Goal: Task Accomplishment & Management: Manage account settings

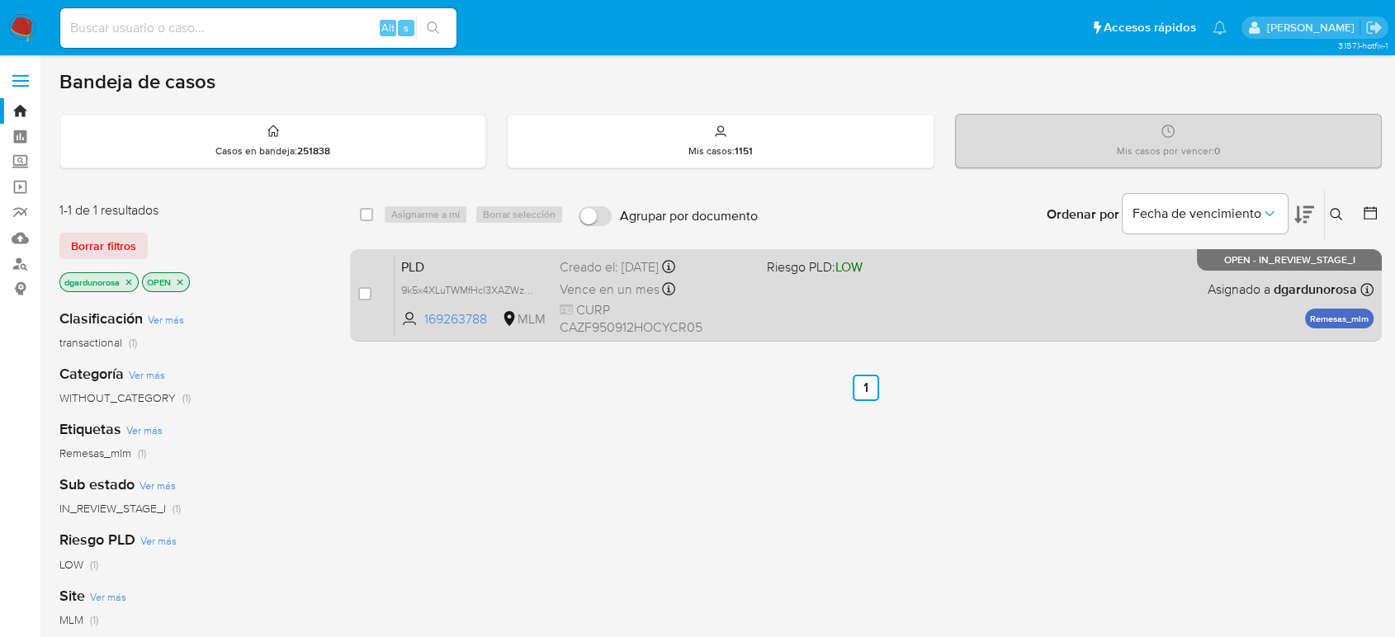
click at [919, 307] on div "PLD 9k5x4XLuTWMfHcl3XAZWzVaM 169263788 MLM Riesgo PLD: LOW Creado el: 12/08/202…" at bounding box center [884, 294] width 979 height 83
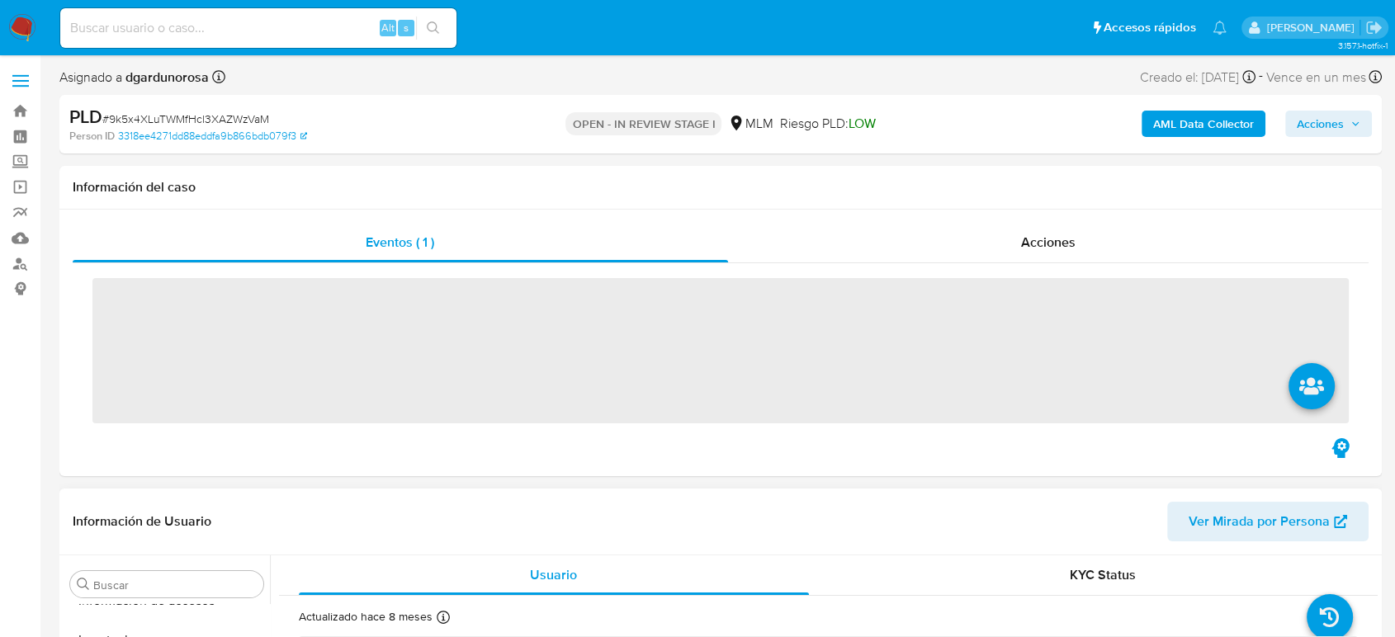
scroll to position [698, 0]
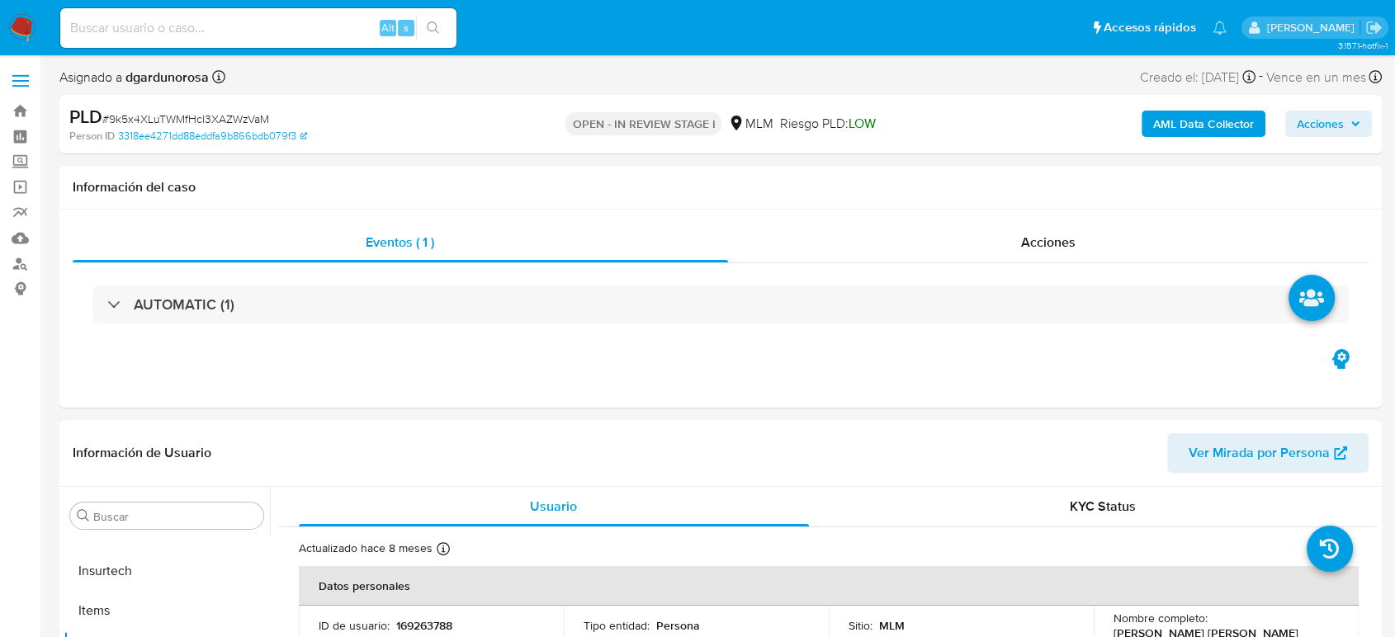
select select "10"
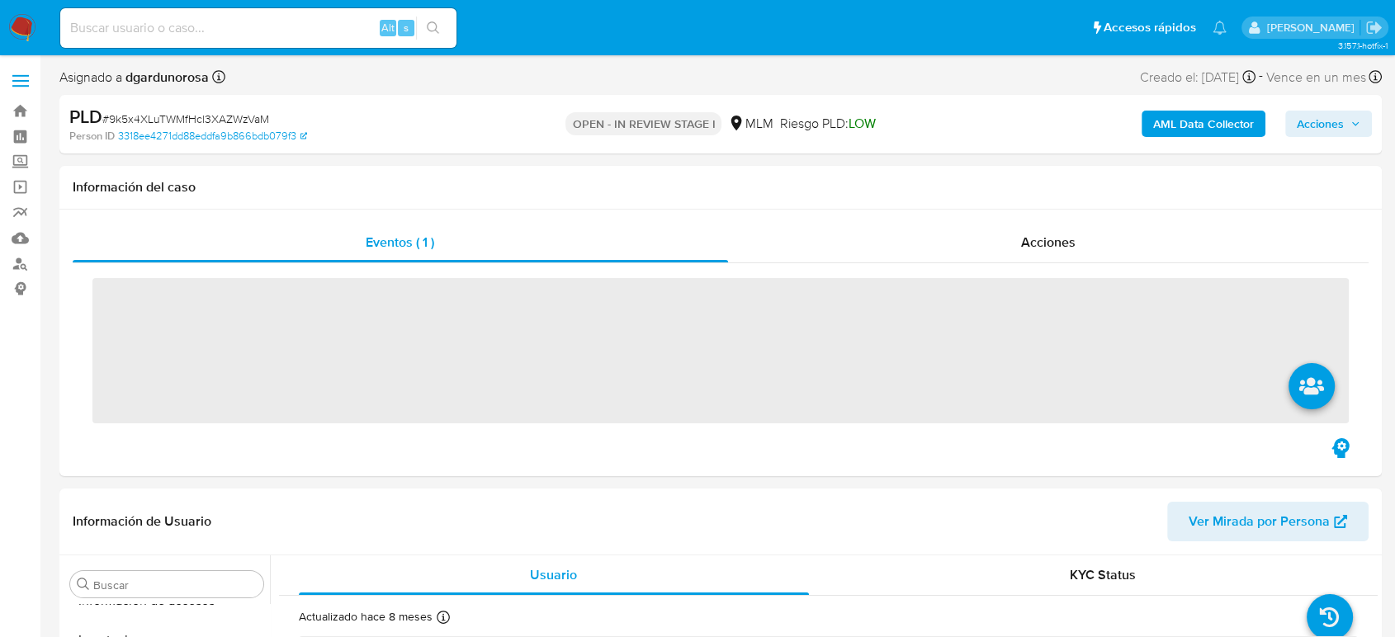
scroll to position [698, 0]
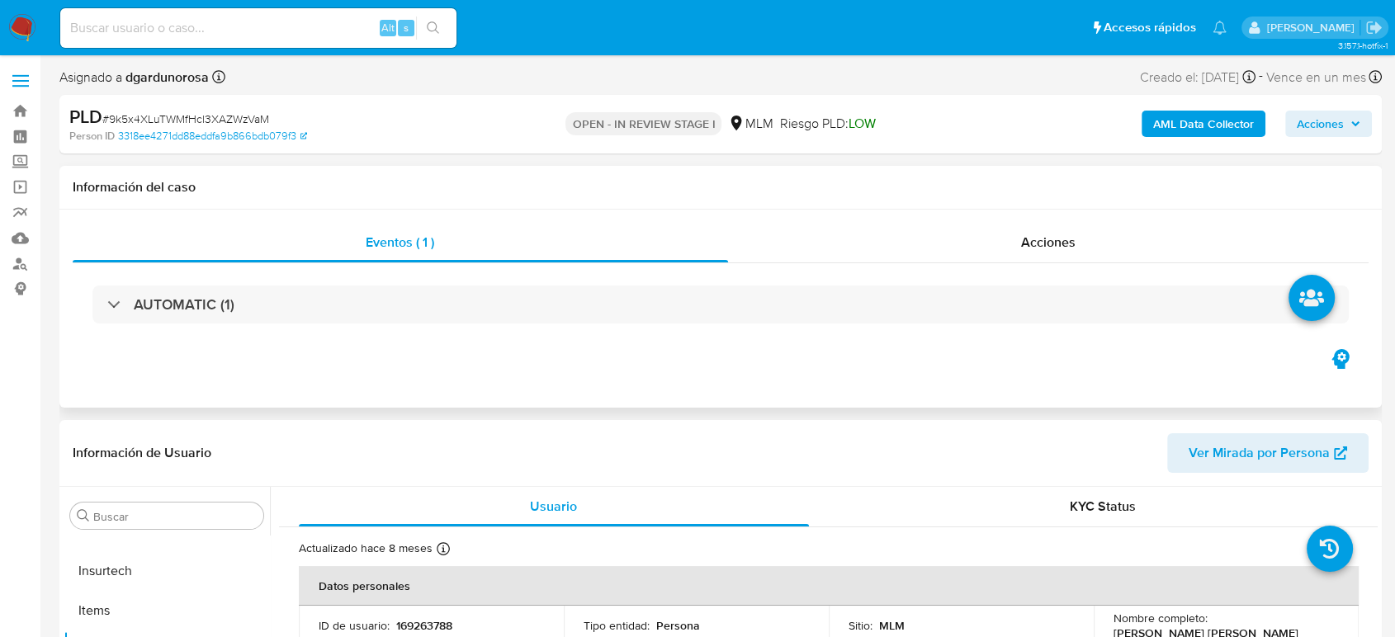
select select "10"
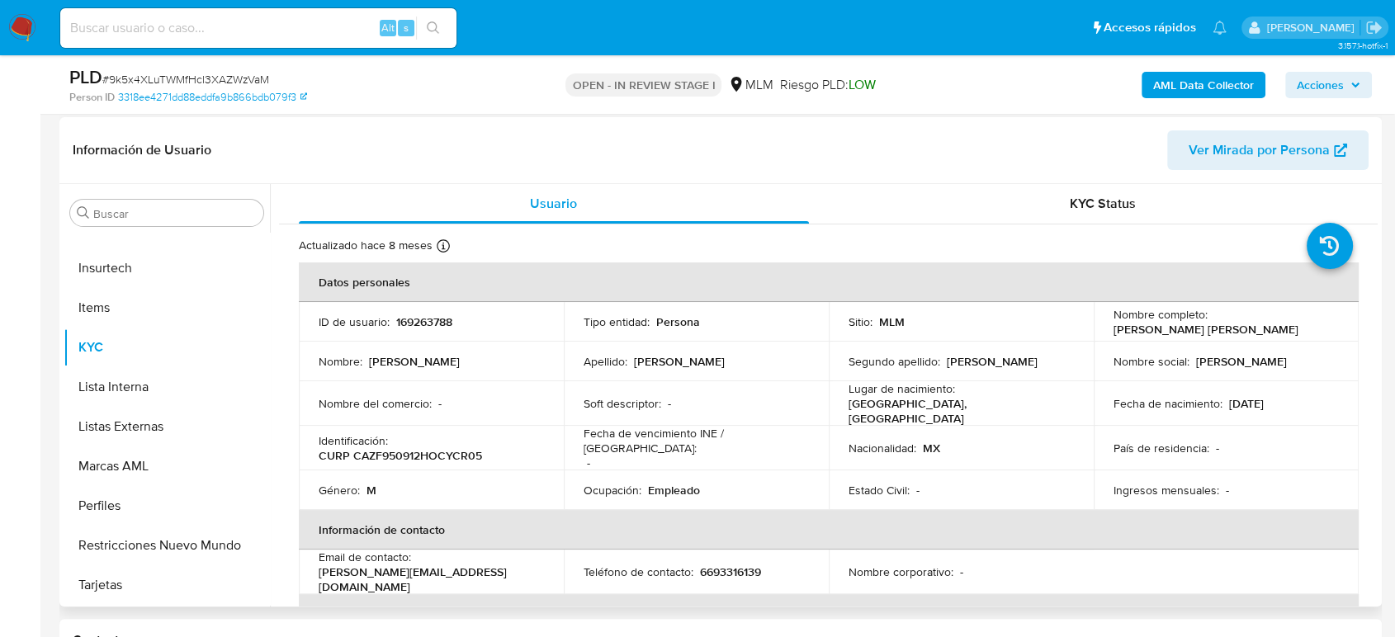
scroll to position [275, 0]
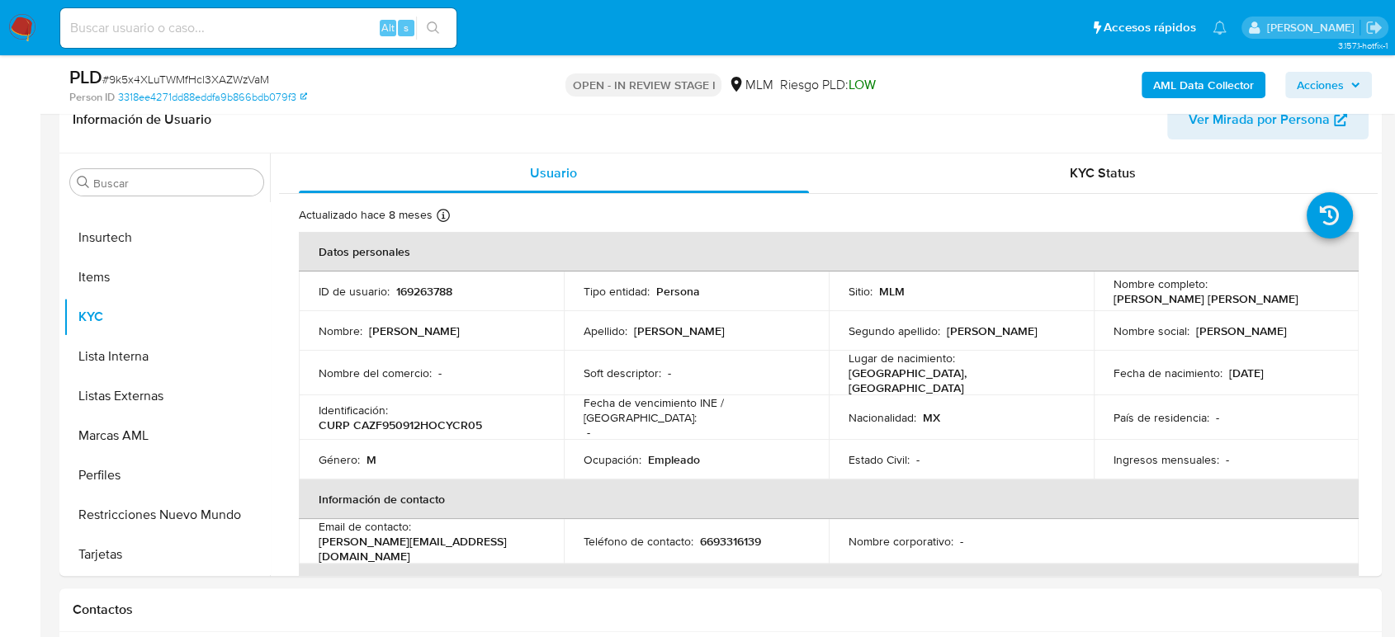
click at [253, 29] on input at bounding box center [258, 27] width 396 height 21
paste input "2291335255"
type input "2291335255"
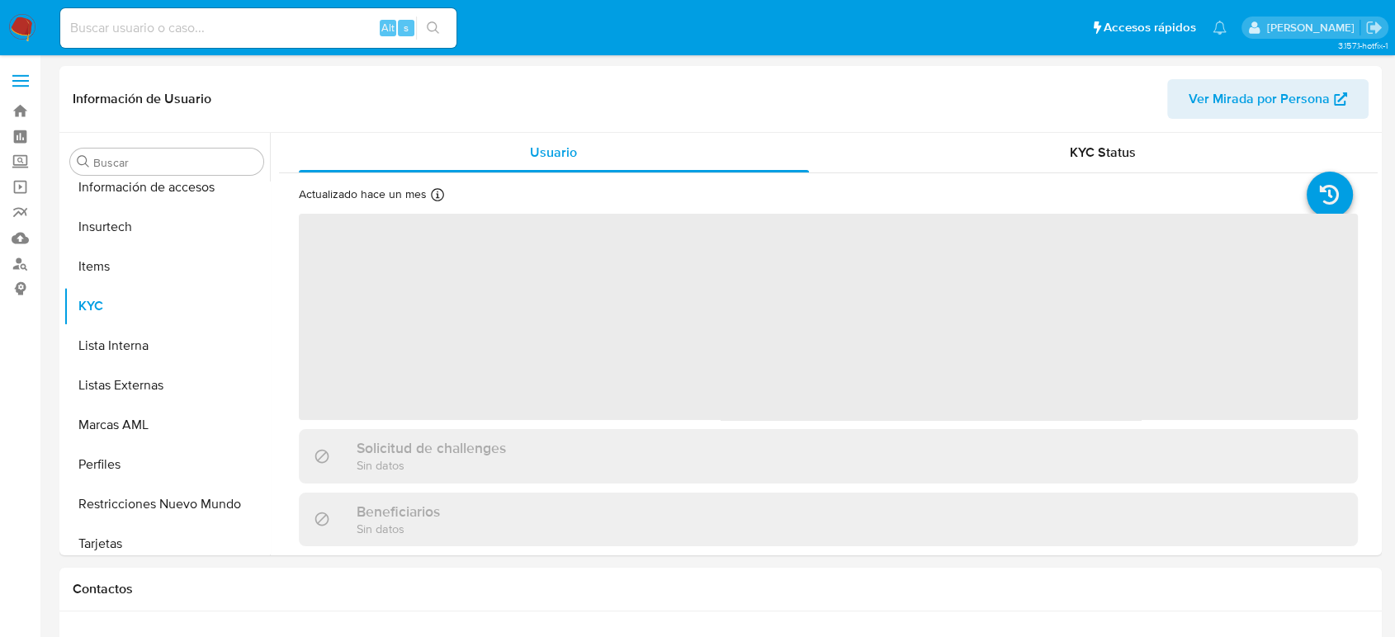
scroll to position [698, 0]
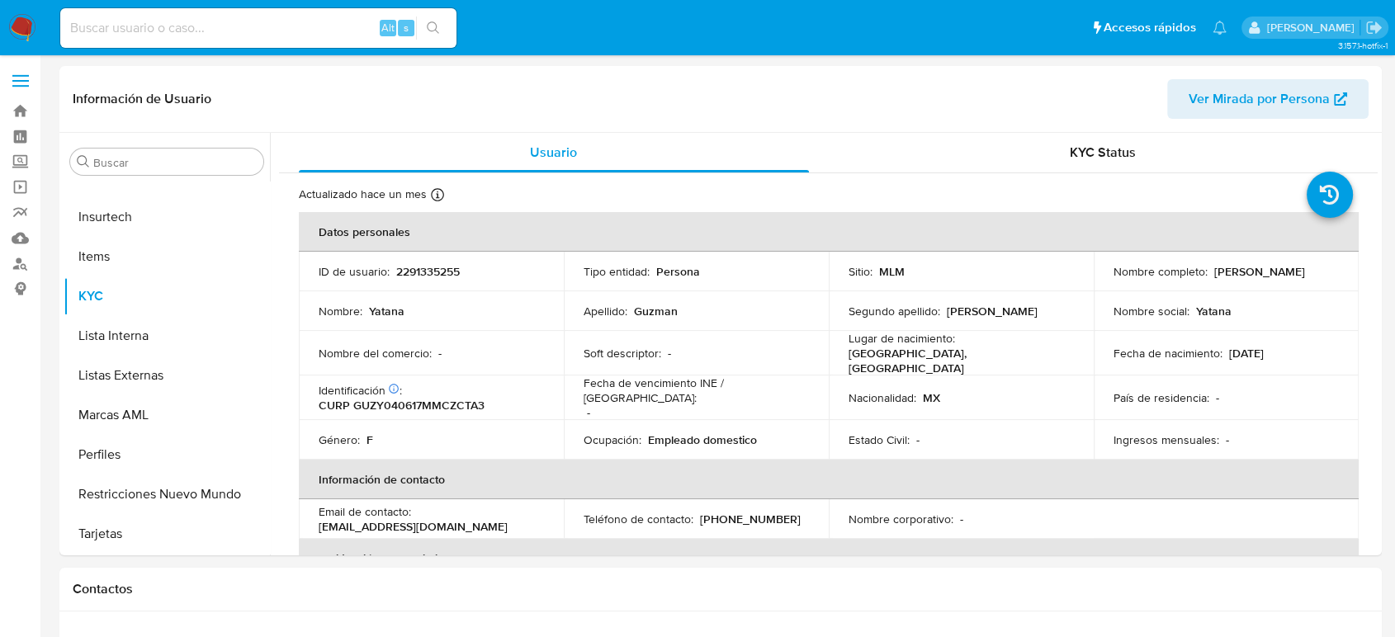
select select "10"
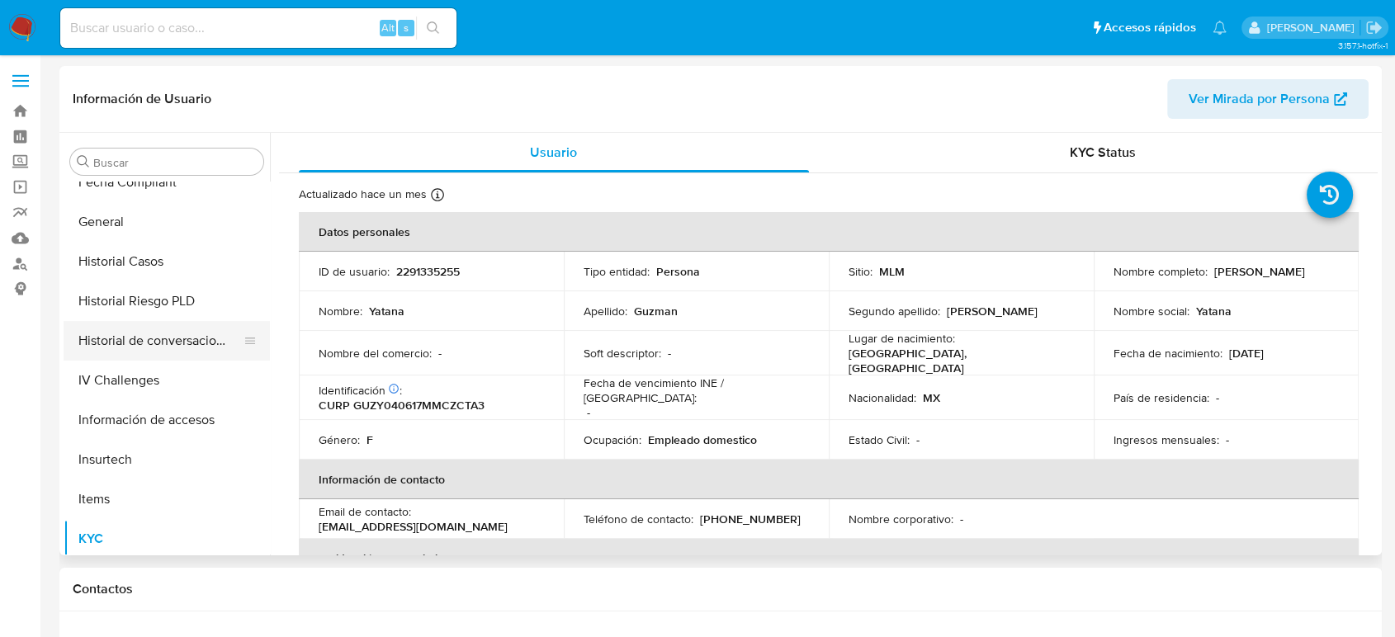
scroll to position [423, 0]
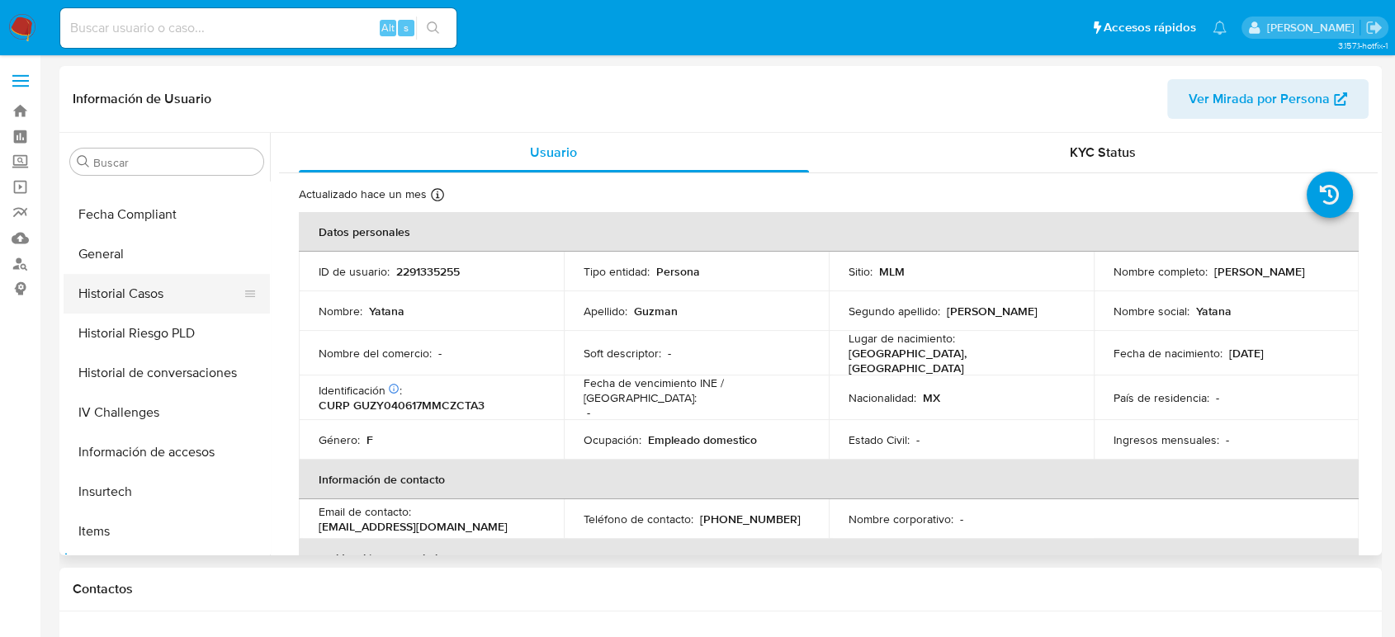
click at [144, 301] on button "Historial Casos" at bounding box center [160, 294] width 193 height 40
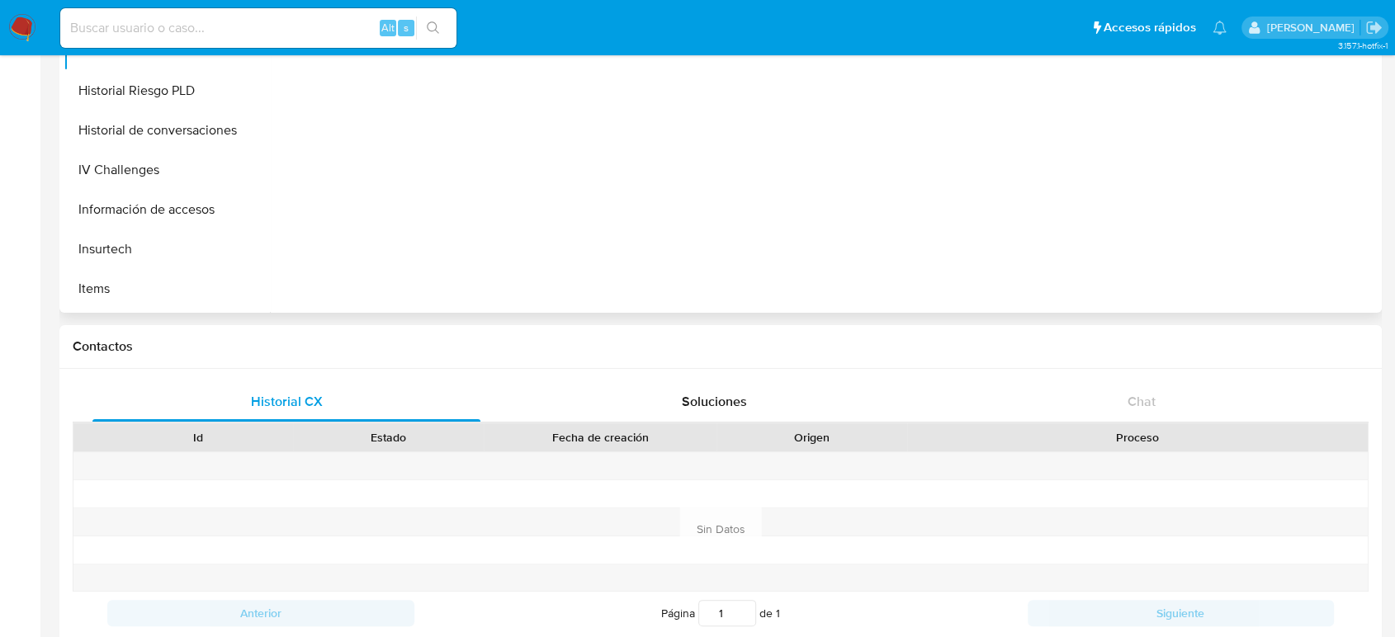
scroll to position [0, 0]
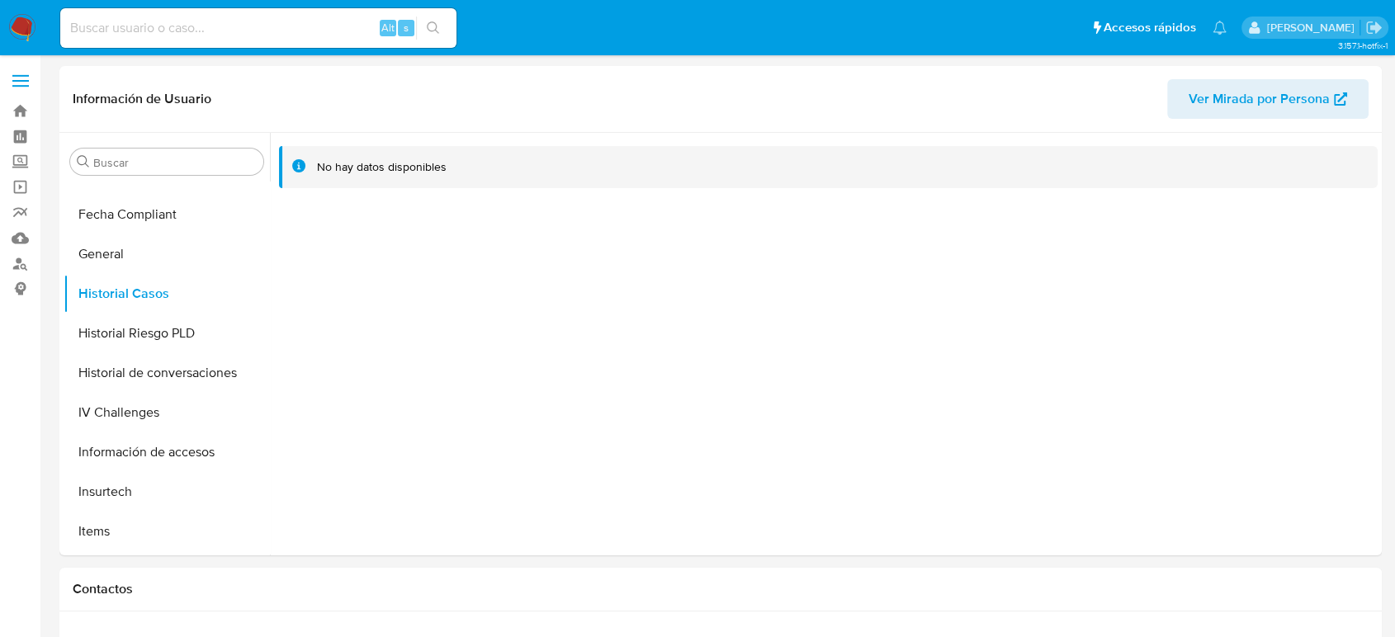
click at [21, 68] on label at bounding box center [20, 81] width 41 height 35
click at [0, 0] on input "checkbox" at bounding box center [0, 0] width 0 height 0
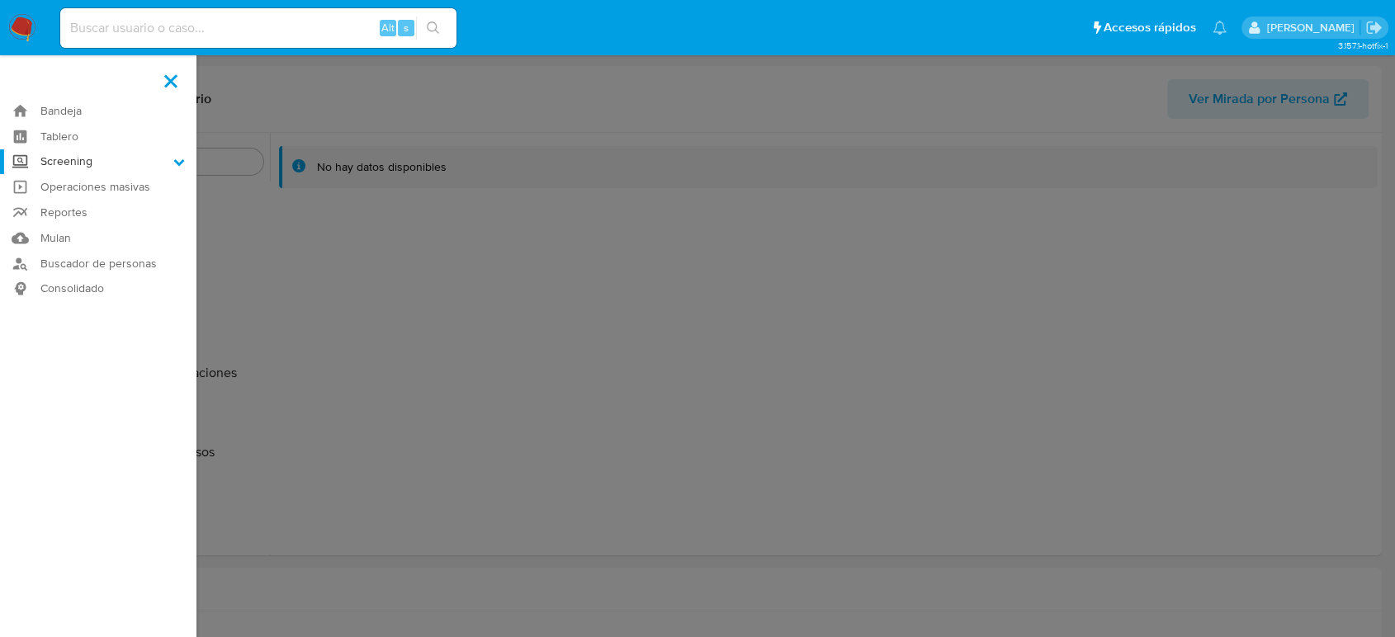
click at [107, 167] on label "Screening" at bounding box center [98, 162] width 196 height 26
click at [0, 0] on input "Screening" at bounding box center [0, 0] width 0 height 0
click at [104, 222] on link "Herramientas" at bounding box center [98, 226] width 196 height 21
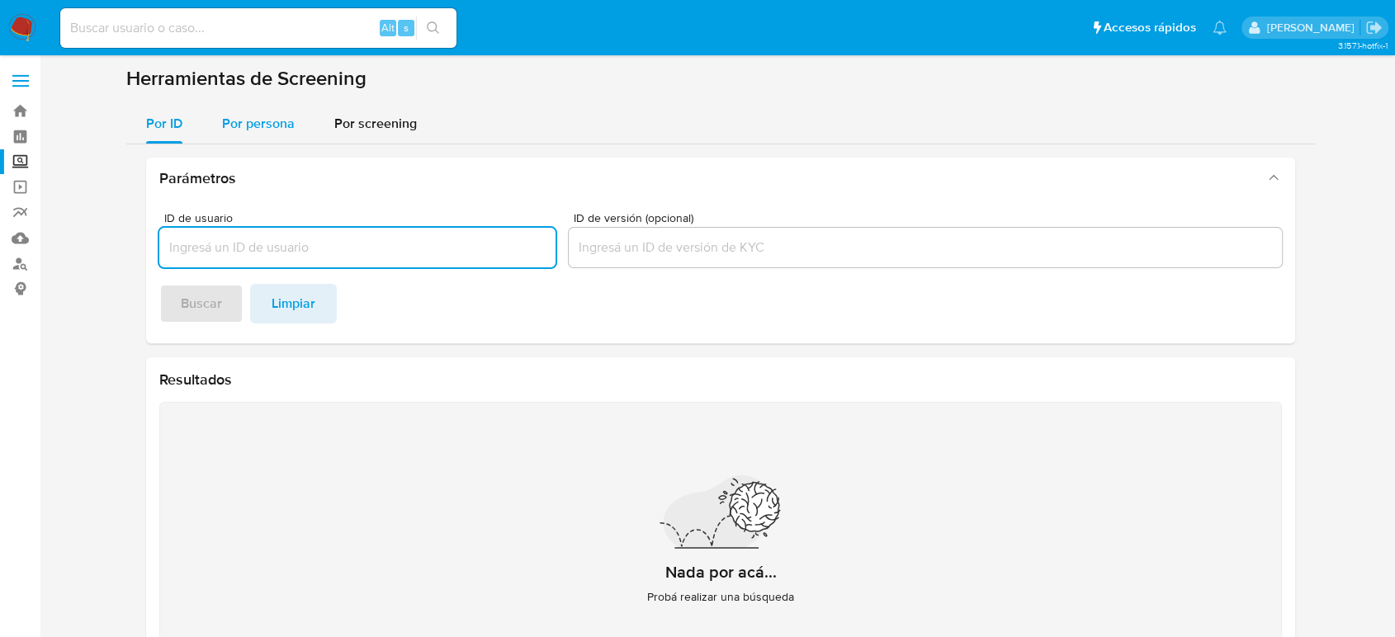
click at [284, 128] on span "Por persona" at bounding box center [258, 123] width 73 height 19
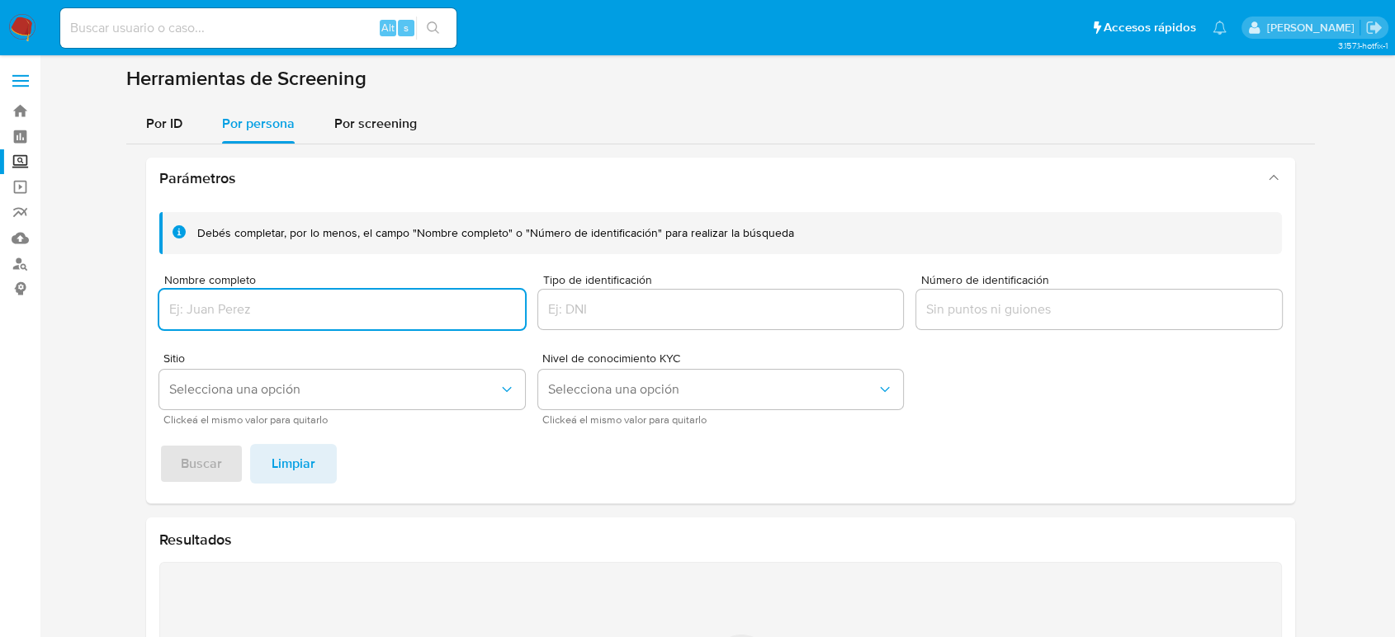
click at [284, 309] on input "Nombre completo" at bounding box center [342, 309] width 366 height 21
click at [411, 310] on input "PATRICIA TORICES MORENO" at bounding box center [342, 309] width 366 height 21
click at [159, 444] on button "Buscar" at bounding box center [201, 464] width 84 height 40
drag, startPoint x: 362, startPoint y: 299, endPoint x: 99, endPoint y: 297, distance: 262.5
click at [99, 297] on section at bounding box center [720, 472] width 1323 height 812
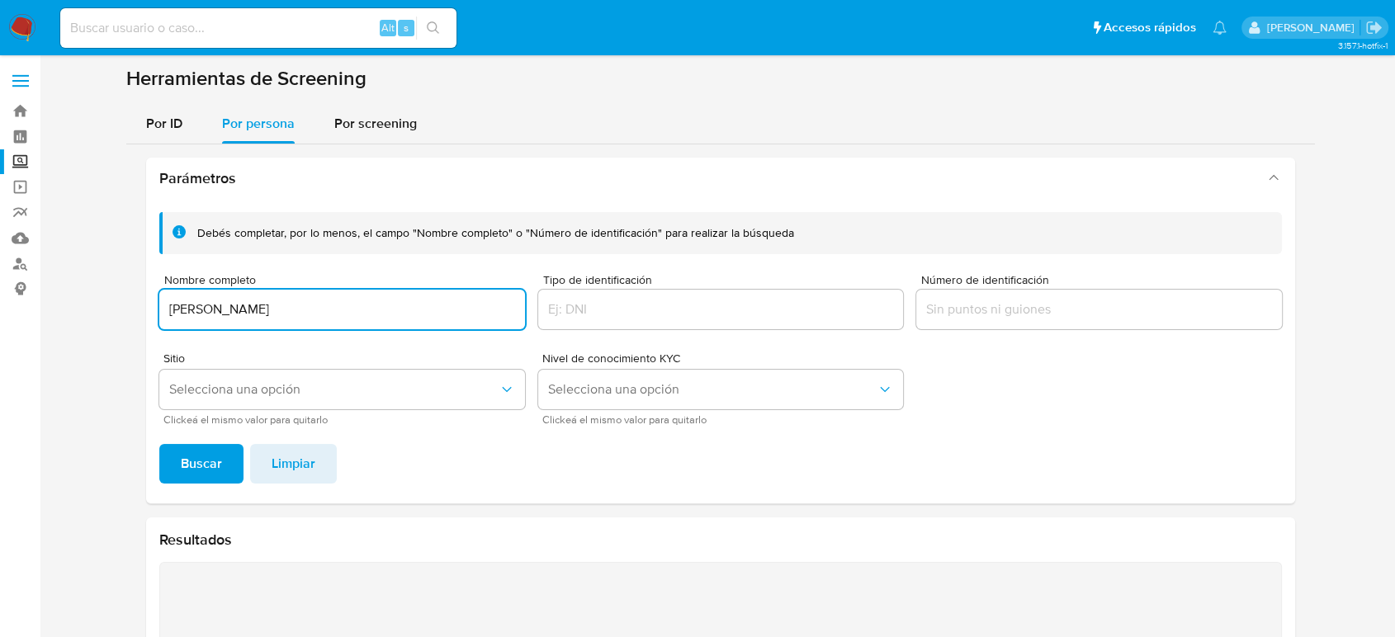
paste input "MYRNA DE JESUS ARAUJO LOPEZ"
type input "MYRNA DE JESUS ARAUJO LOPEZ"
click at [159, 444] on button "Buscar" at bounding box center [201, 464] width 84 height 40
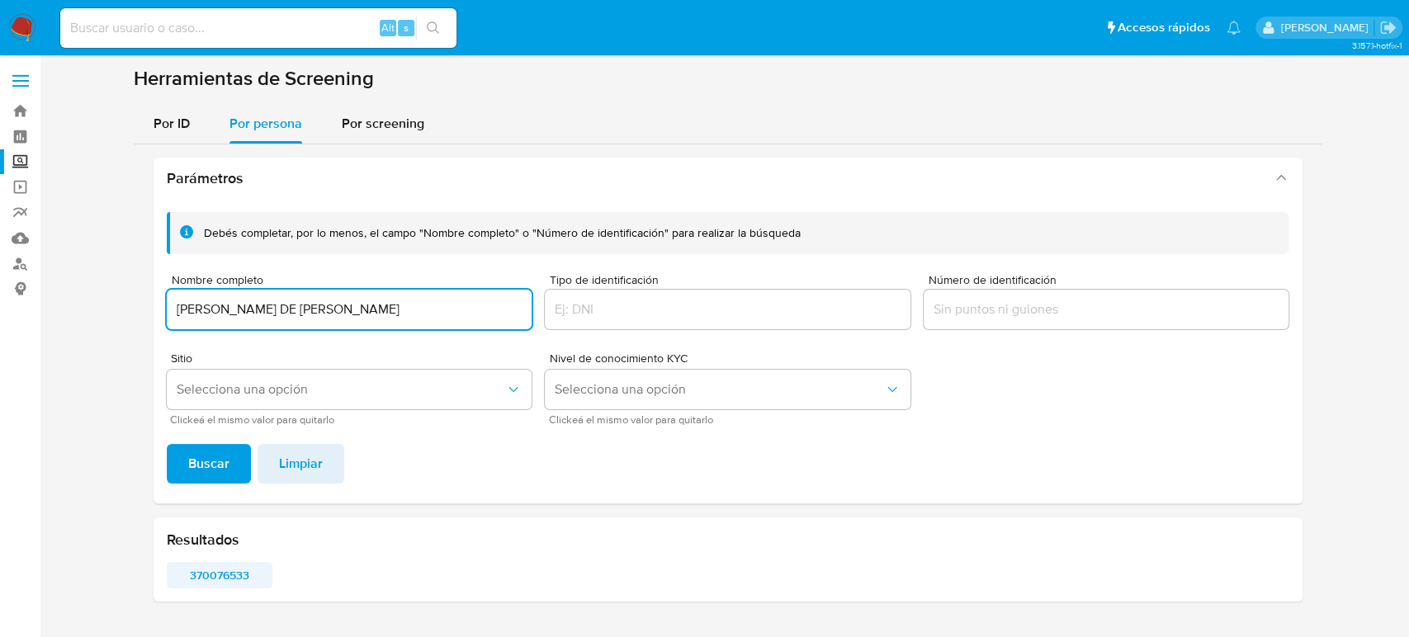
click at [211, 570] on span "370076533" at bounding box center [219, 575] width 83 height 23
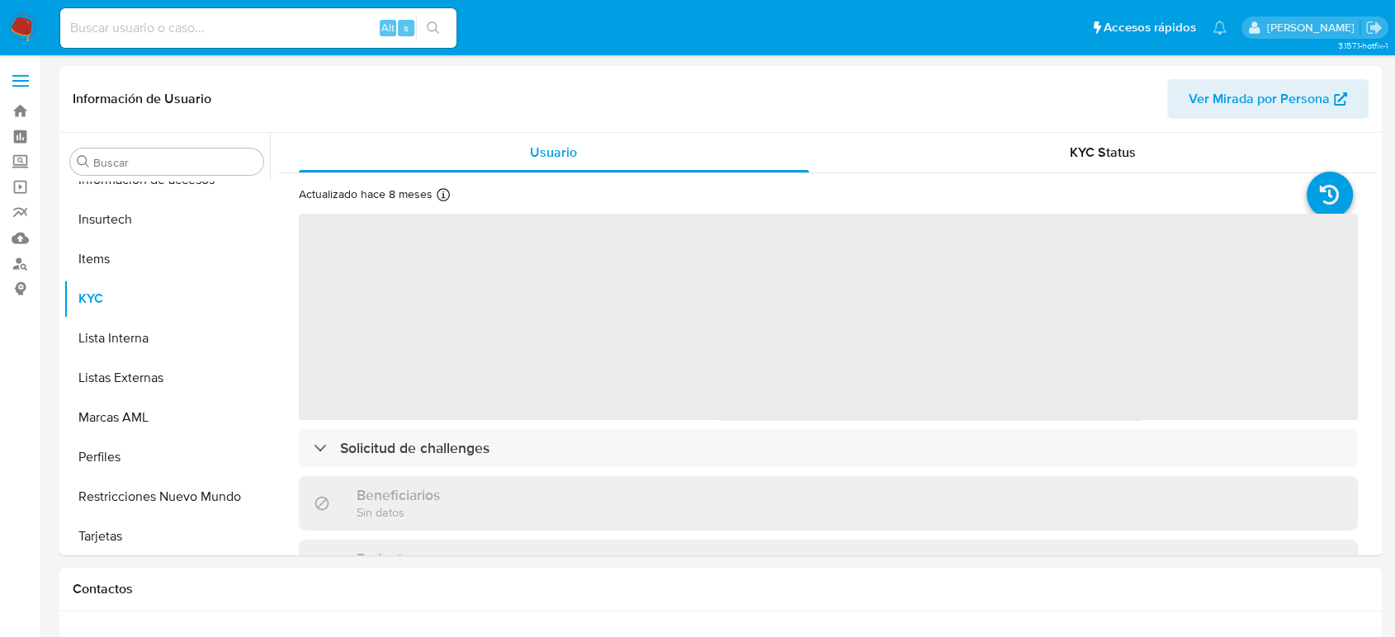
scroll to position [698, 0]
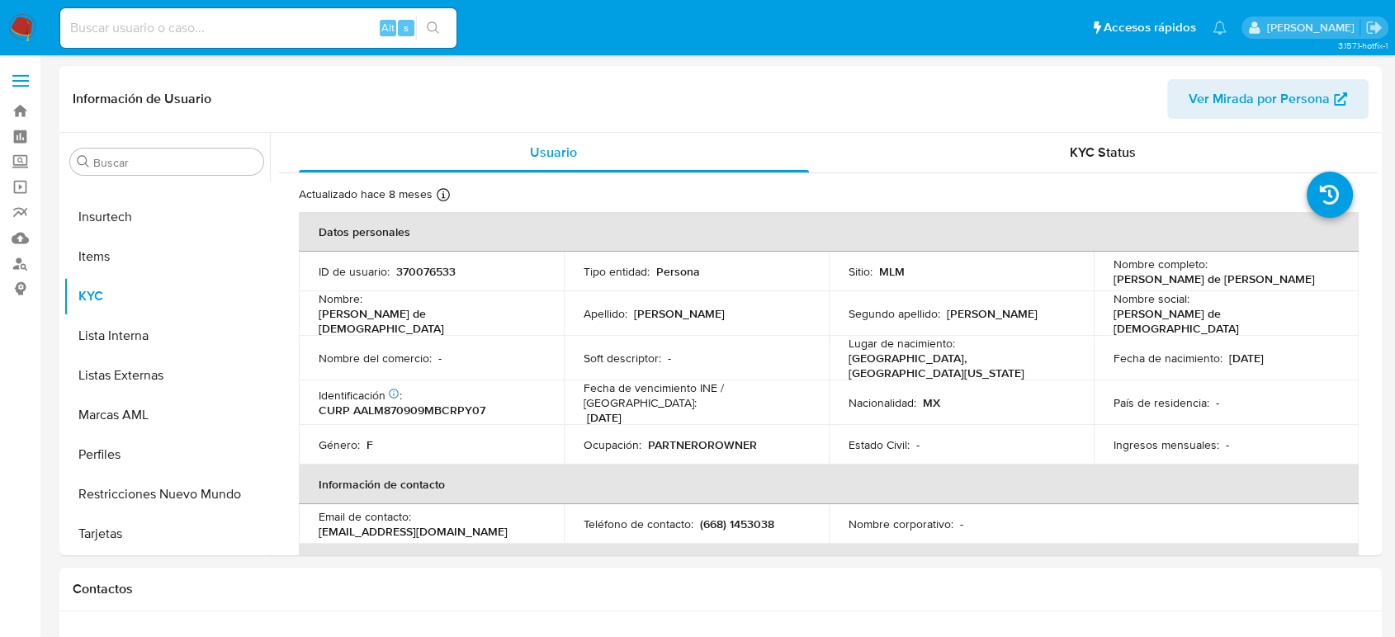
select select "10"
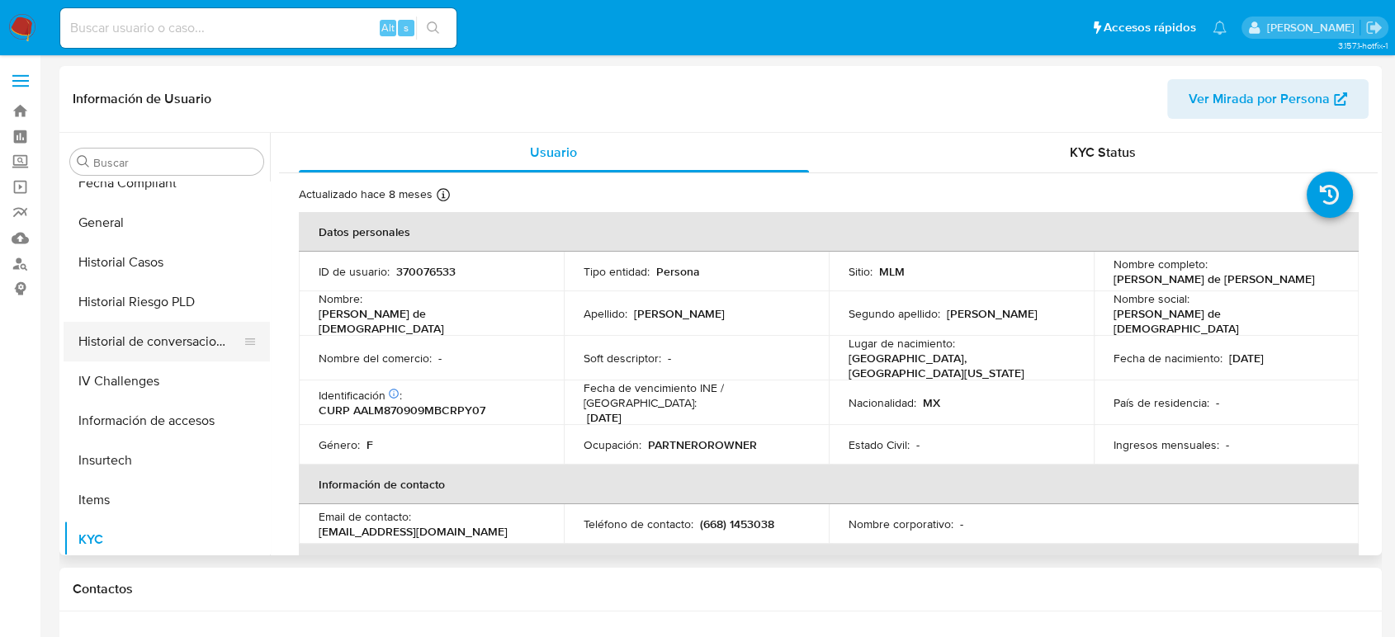
scroll to position [423, 0]
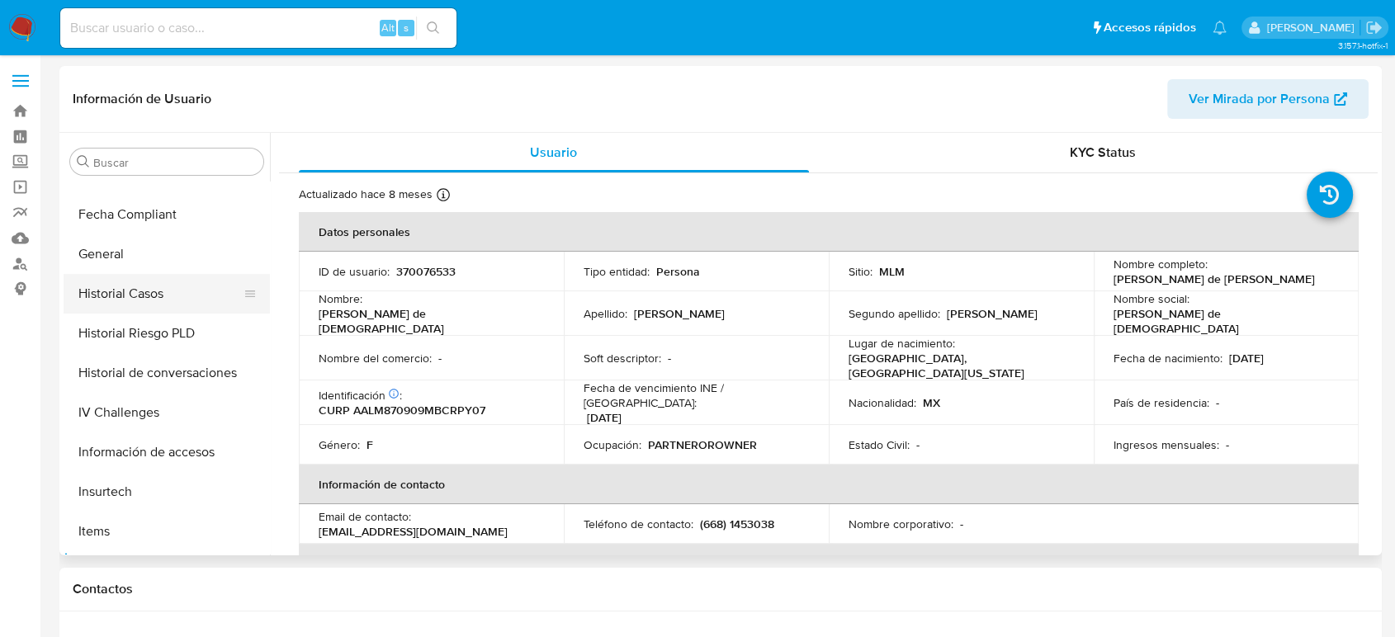
click at [144, 295] on button "Historial Casos" at bounding box center [160, 294] width 193 height 40
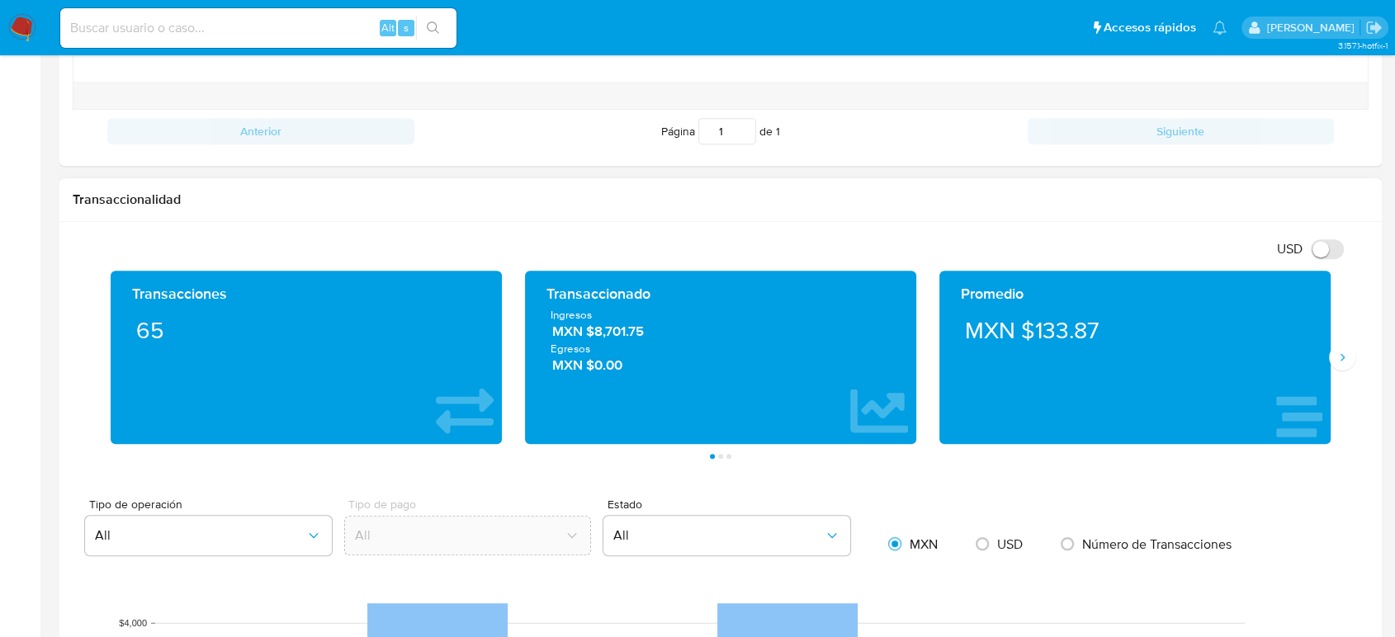
scroll to position [733, 0]
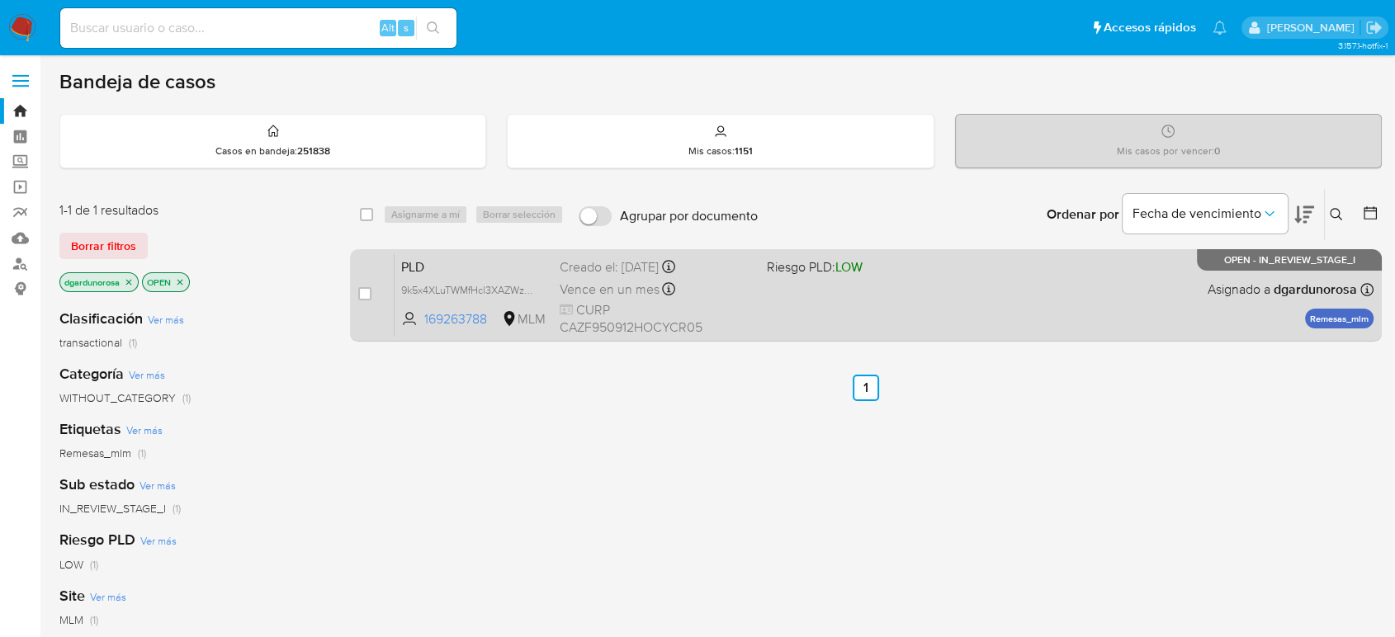
click at [907, 257] on span "Riesgo PLD: LOW" at bounding box center [863, 265] width 193 height 21
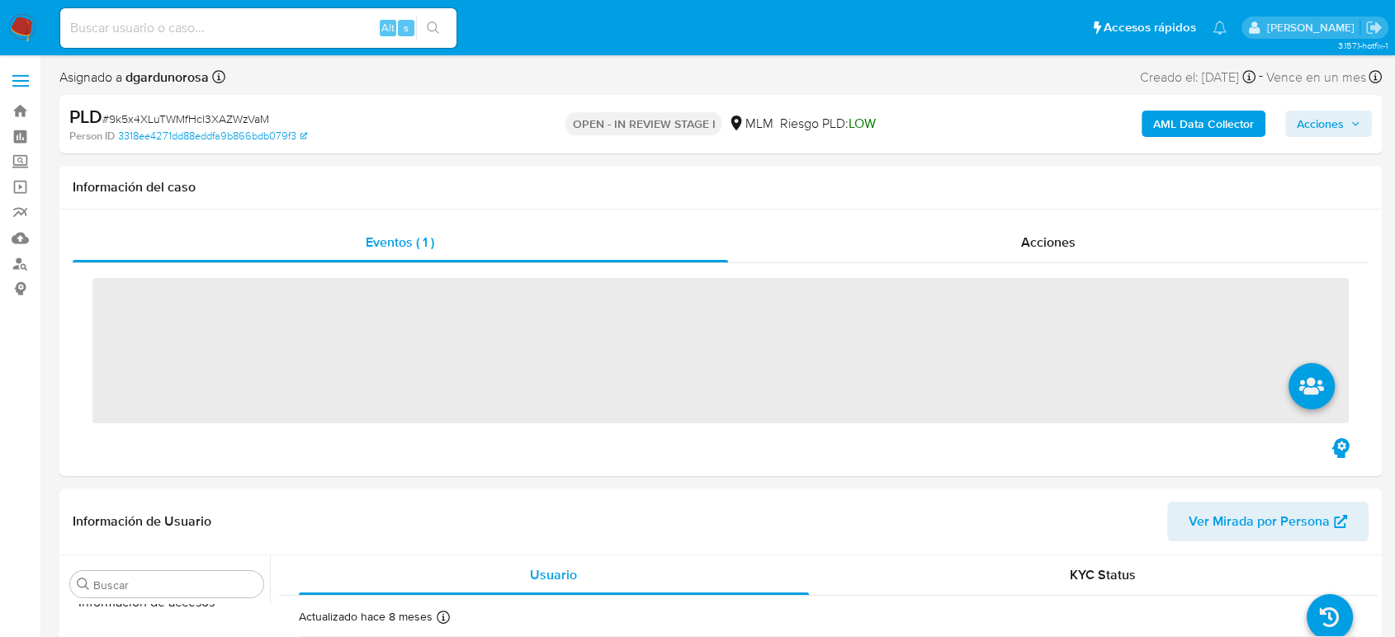
scroll to position [698, 0]
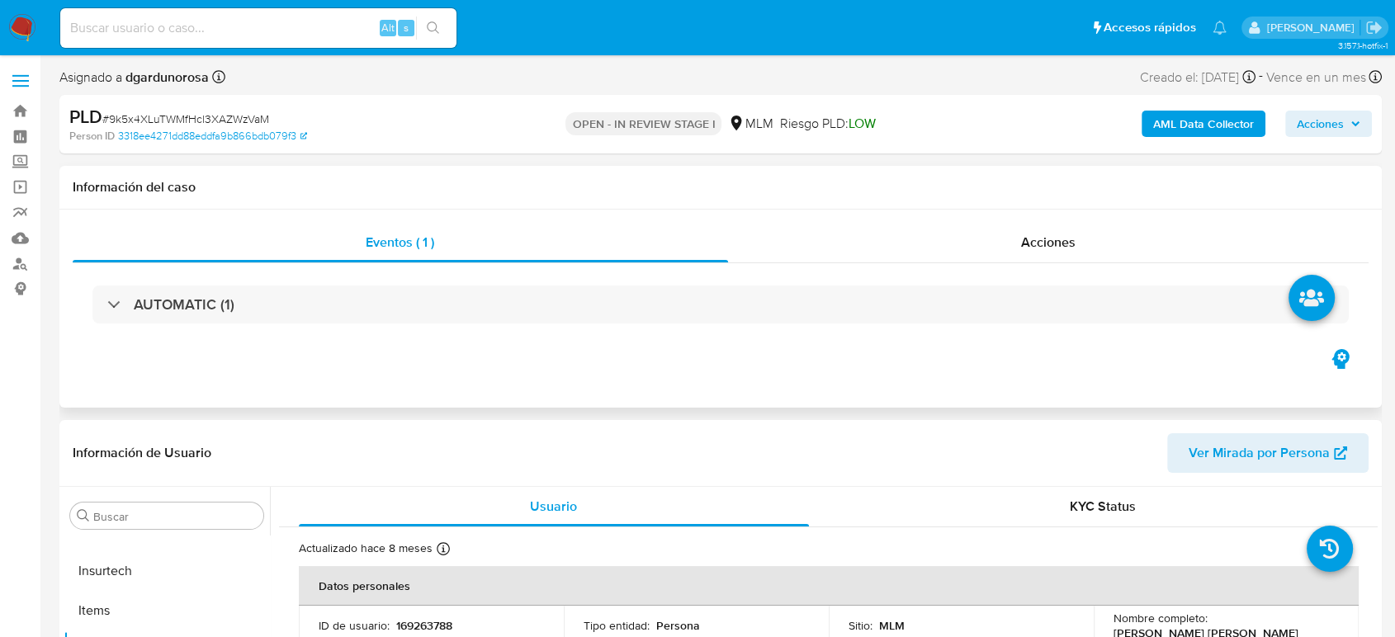
select select "10"
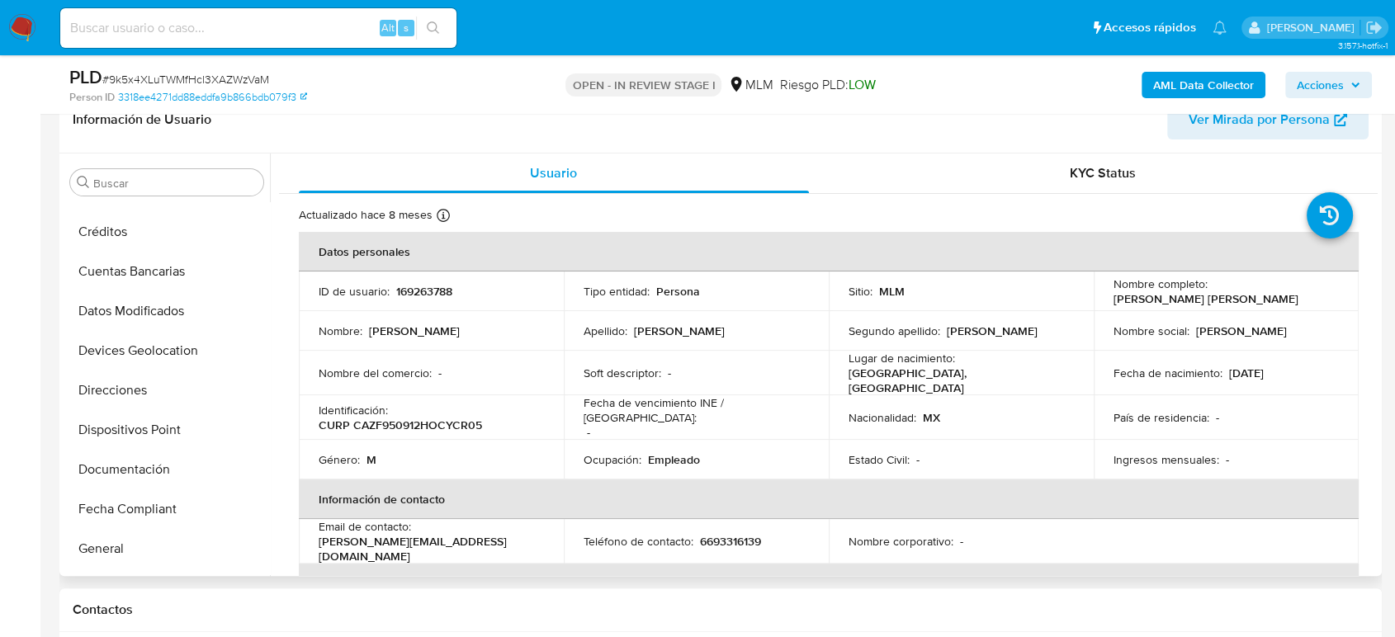
scroll to position [147, 0]
click at [182, 348] on button "Devices Geolocation" at bounding box center [160, 353] width 193 height 40
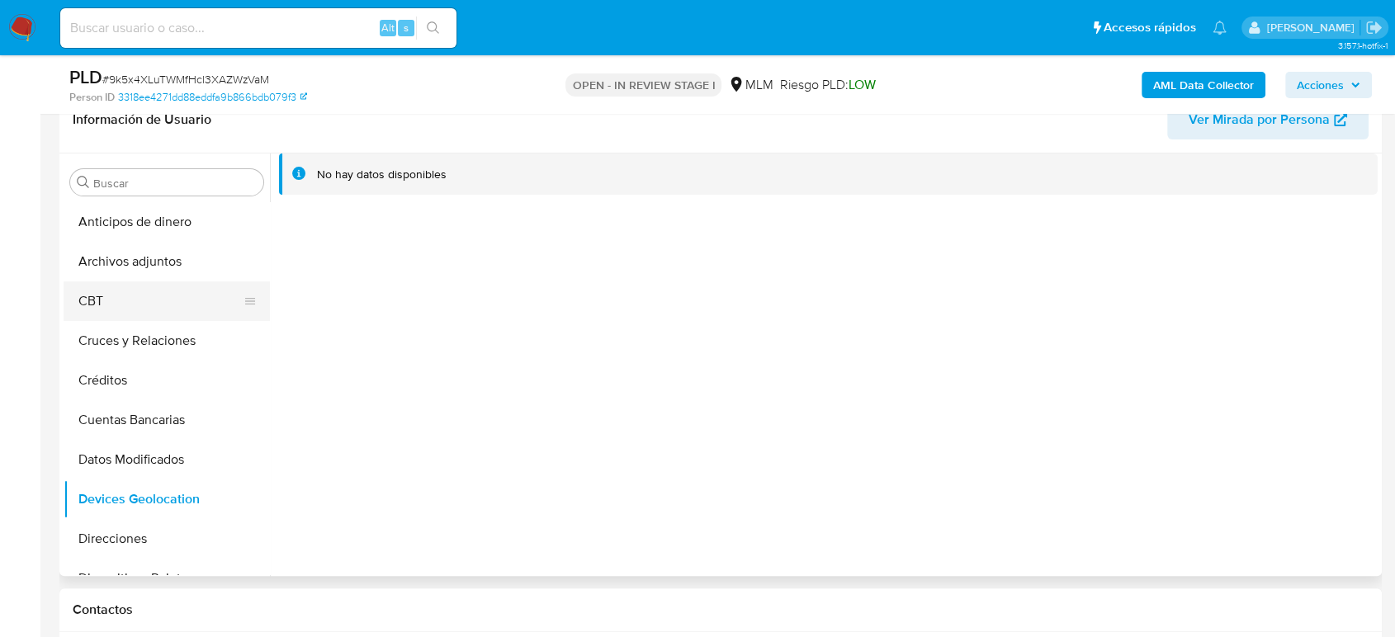
scroll to position [92, 0]
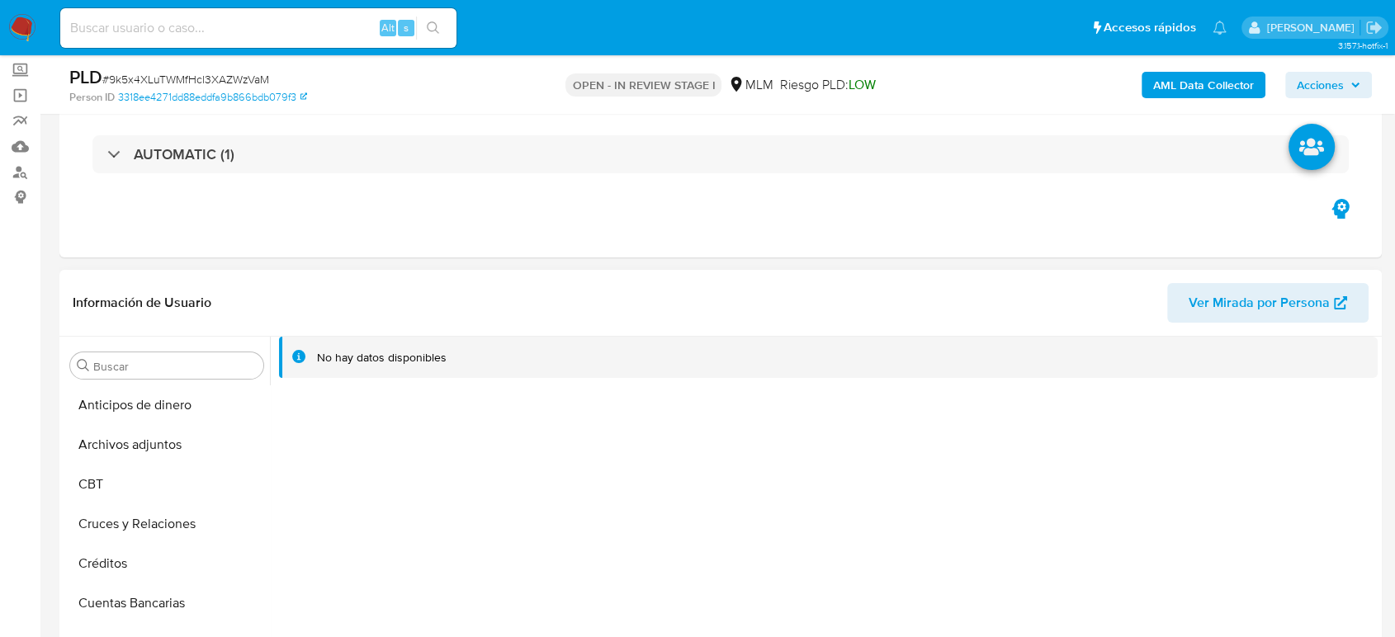
drag, startPoint x: 122, startPoint y: 437, endPoint x: 343, endPoint y: 330, distance: 245.6
click at [122, 437] on button "Archivos adjuntos" at bounding box center [167, 445] width 206 height 40
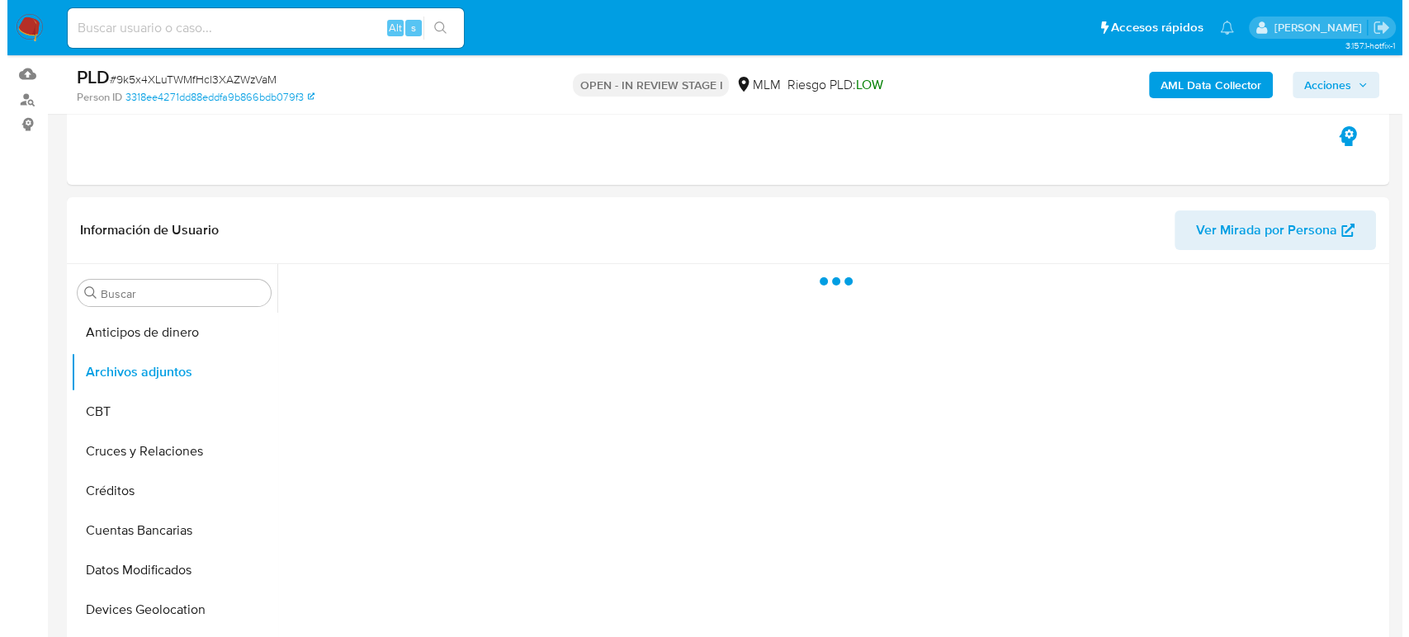
scroll to position [275, 0]
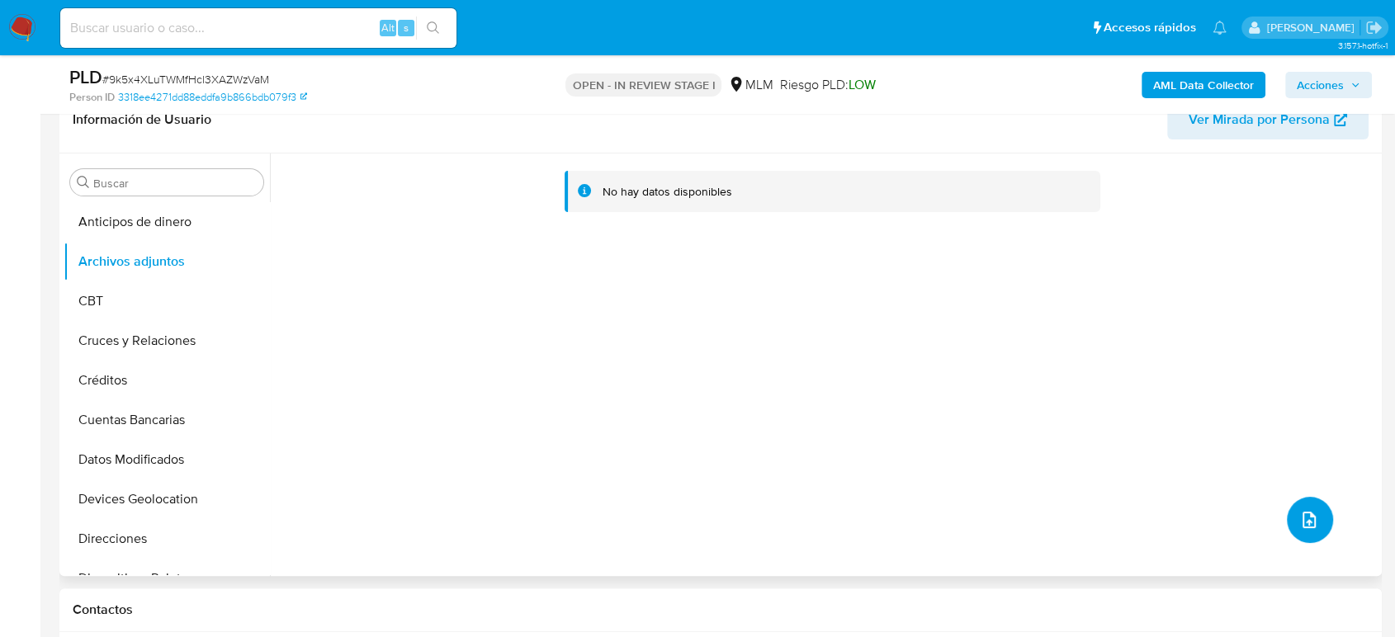
click at [1304, 520] on icon "upload-file" at bounding box center [1309, 520] width 20 height 20
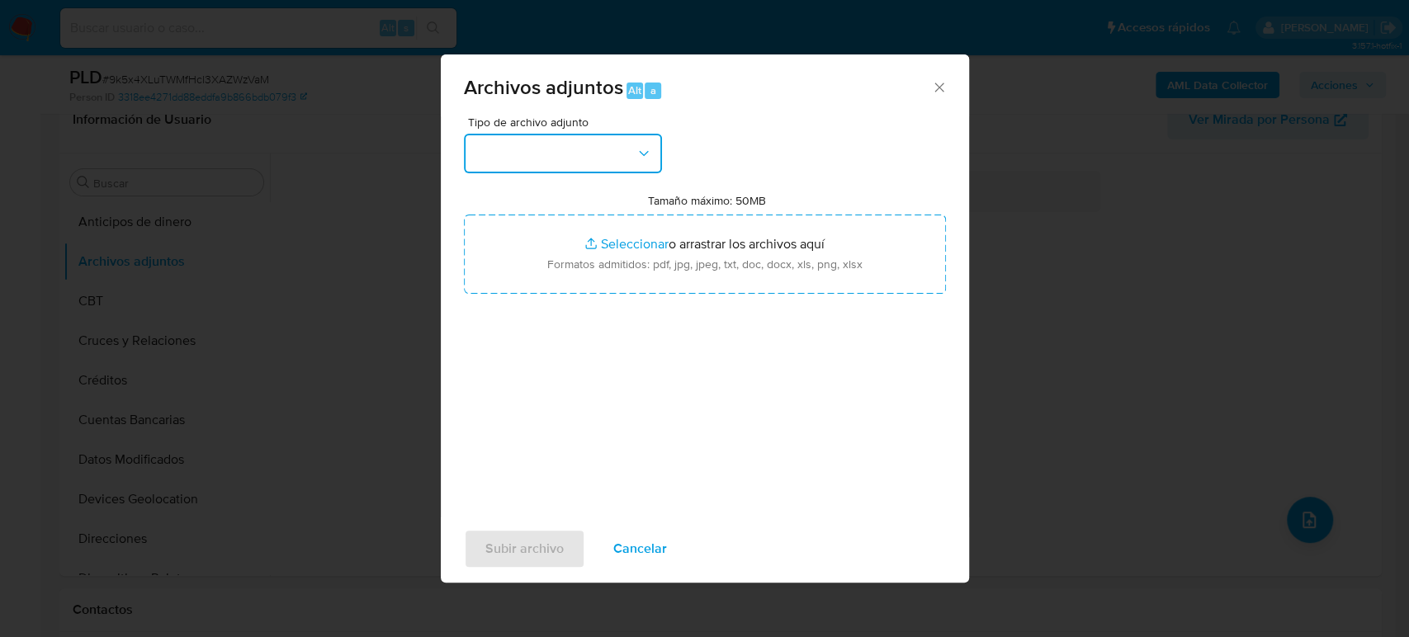
click at [541, 162] on button "button" at bounding box center [563, 154] width 198 height 40
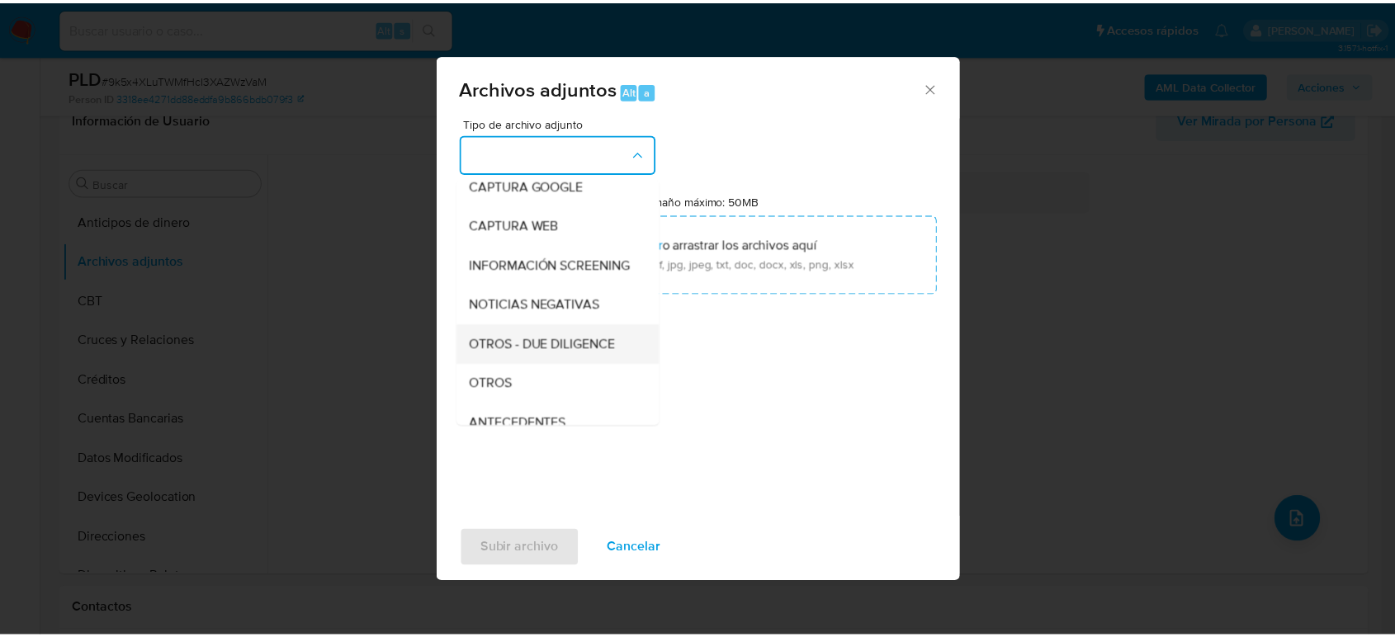
scroll to position [183, 0]
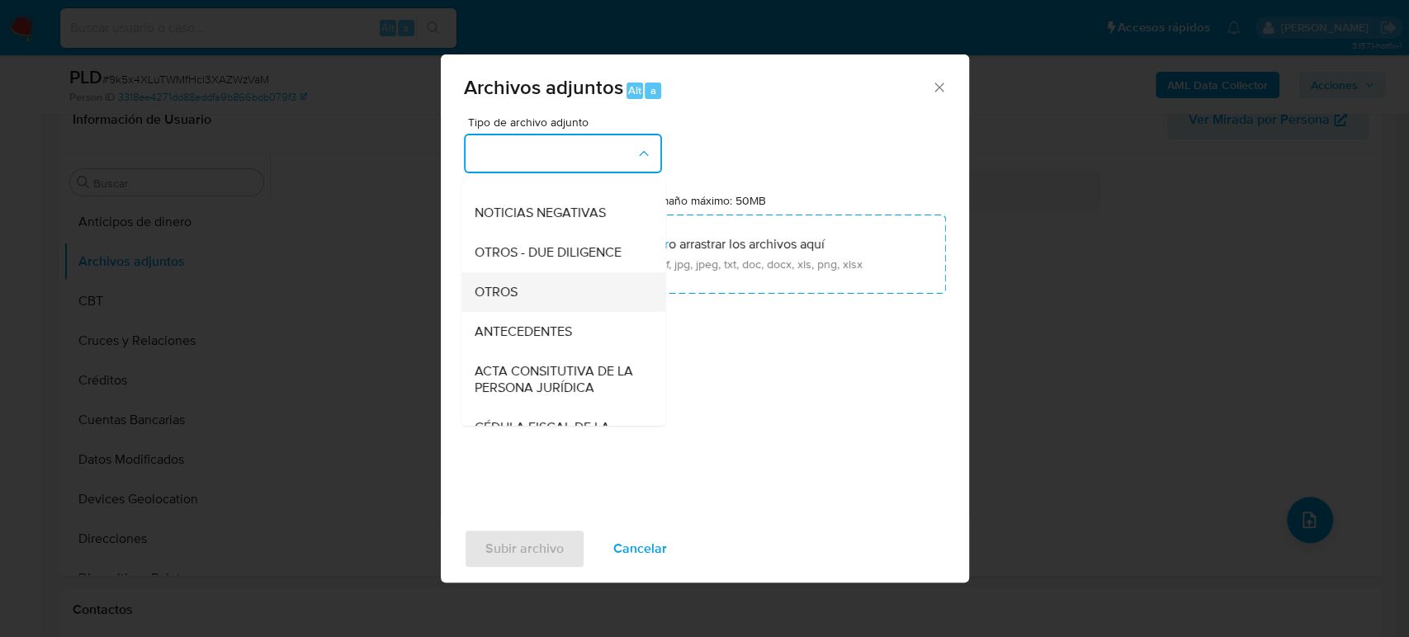
click at [542, 312] on div "OTROS" at bounding box center [558, 292] width 168 height 40
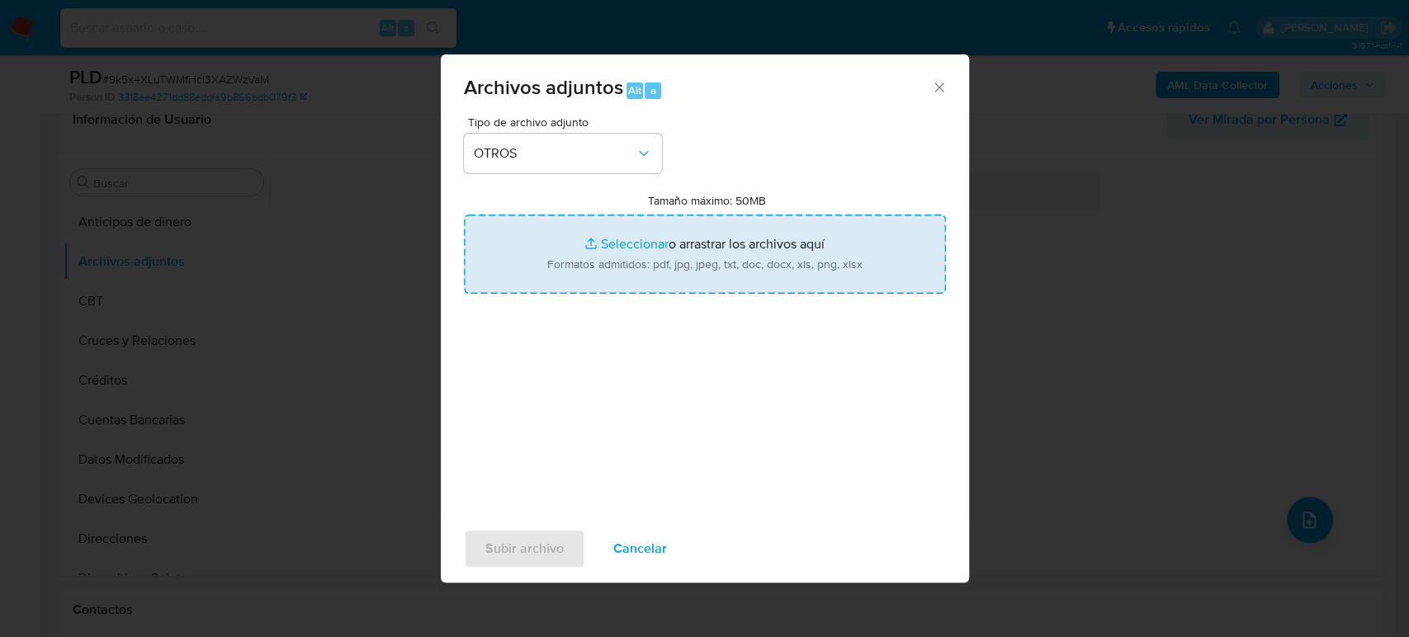
type input "C:\fakepath\169263788_Fredy Cayetano_Agosto2025.pdf"
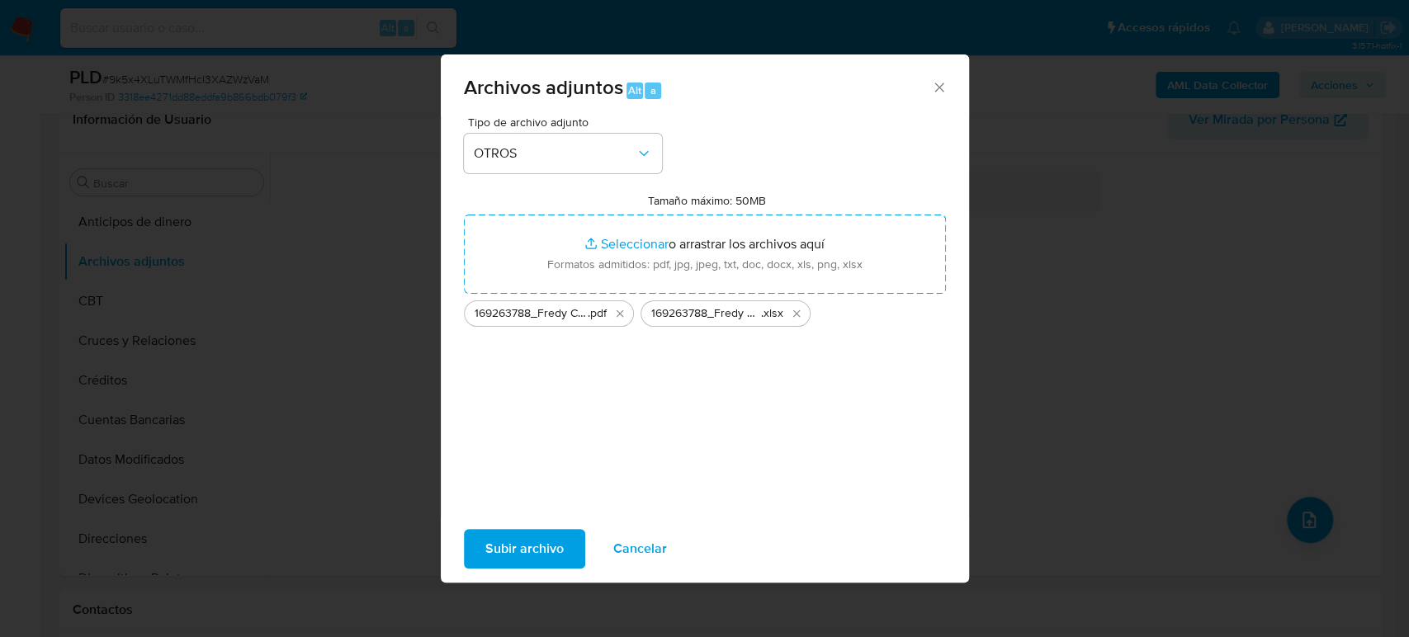
click at [518, 548] on span "Subir archivo" at bounding box center [524, 549] width 78 height 36
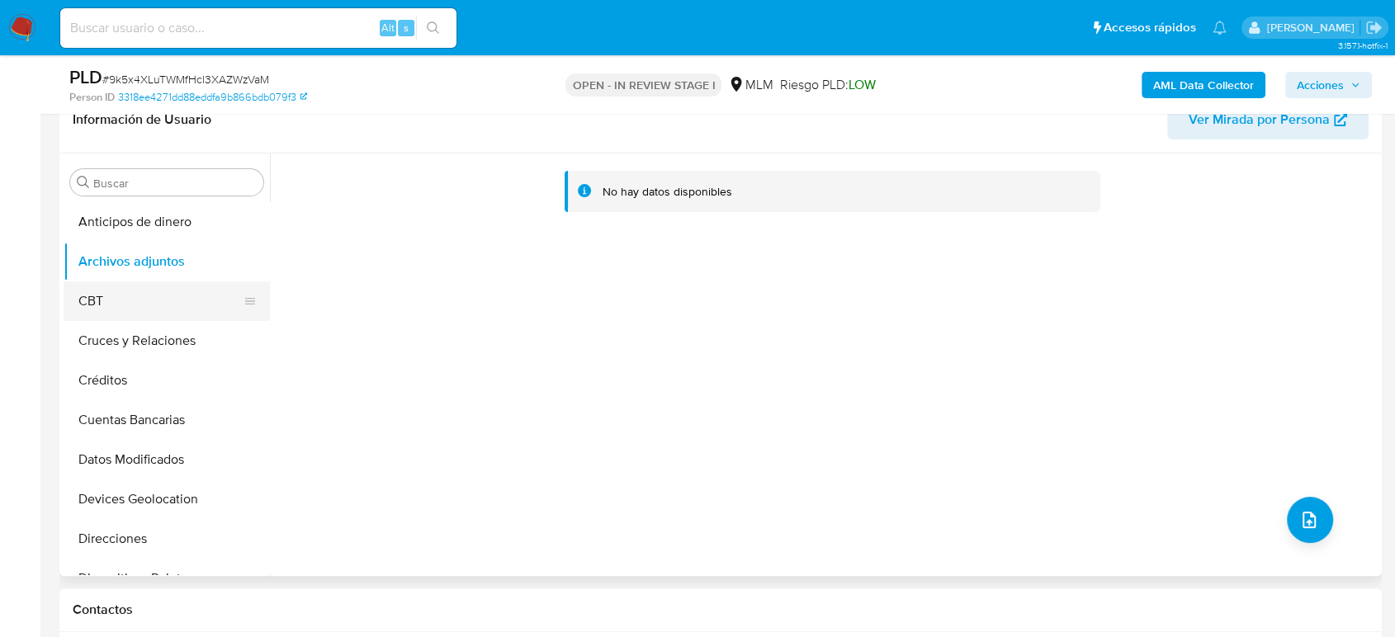
click at [121, 307] on button "CBT" at bounding box center [160, 302] width 193 height 40
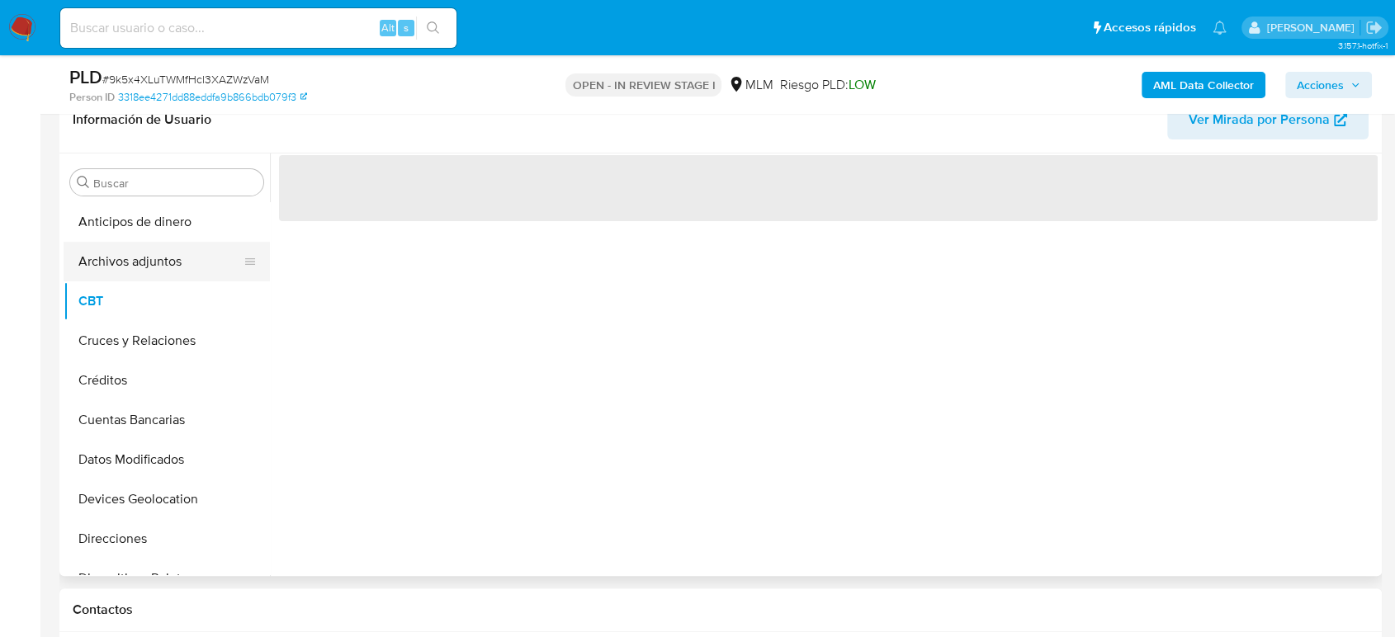
click at [132, 252] on button "Archivos adjuntos" at bounding box center [160, 262] width 193 height 40
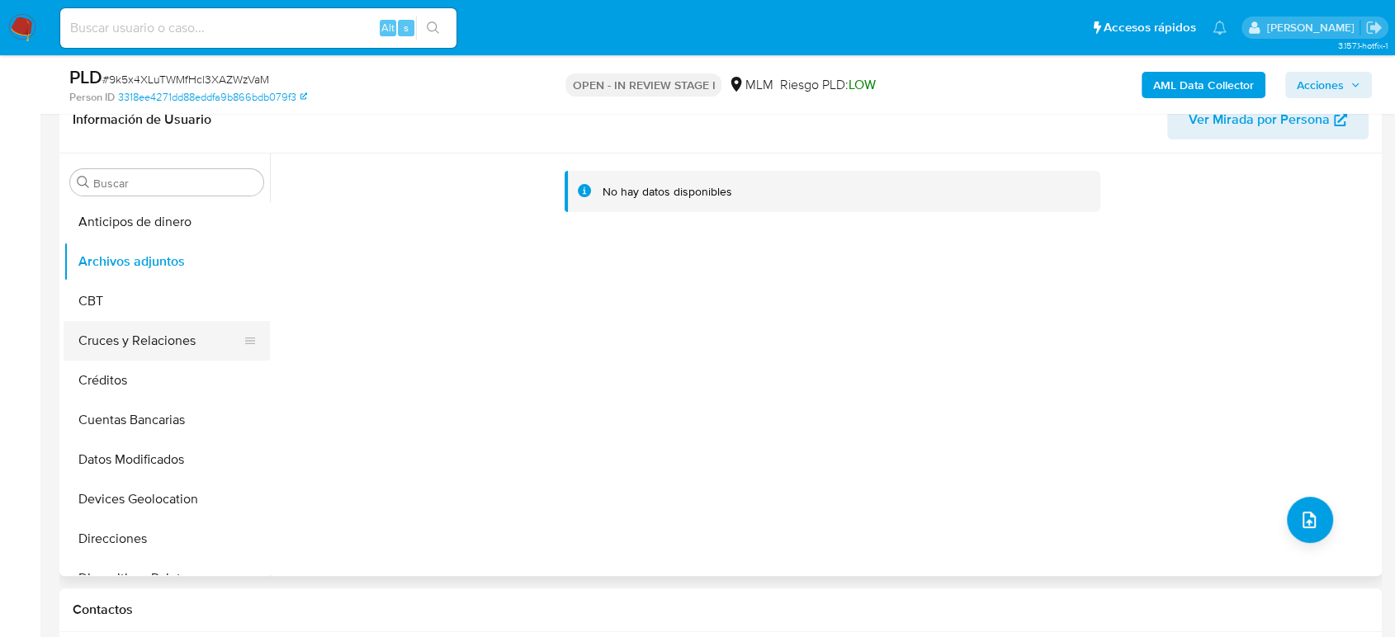
click at [161, 335] on button "Cruces y Relaciones" at bounding box center [160, 341] width 193 height 40
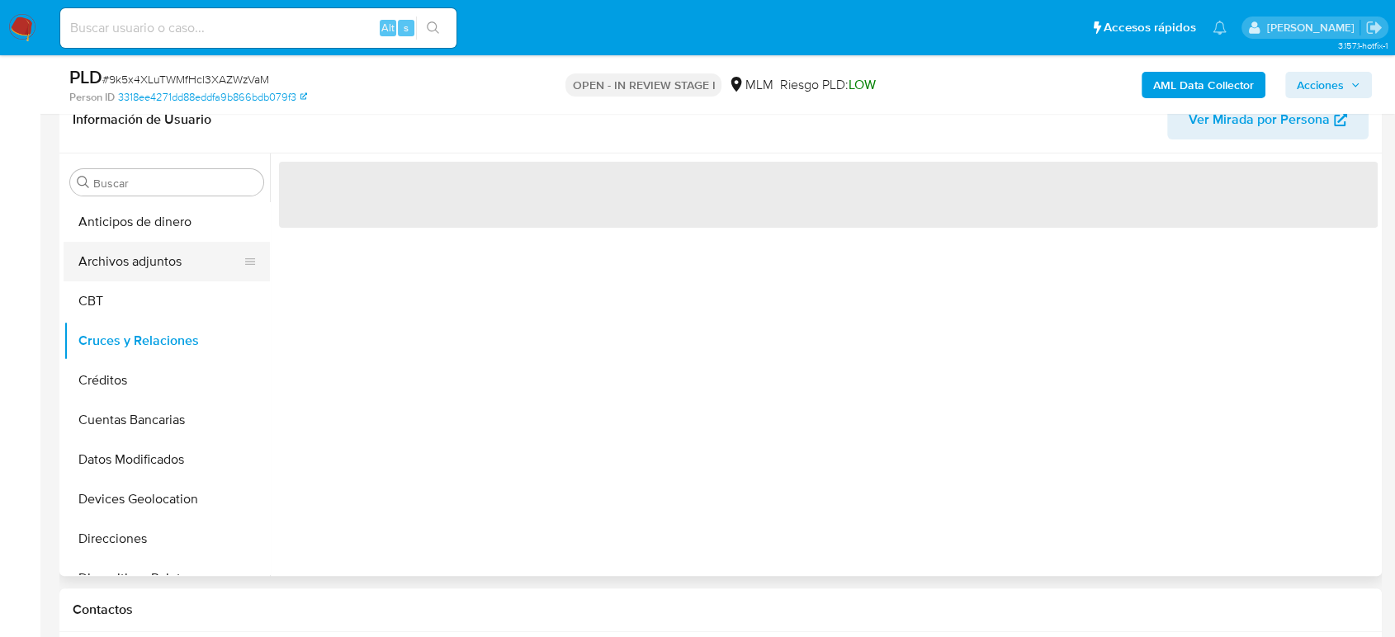
click at [145, 254] on button "Archivos adjuntos" at bounding box center [160, 262] width 193 height 40
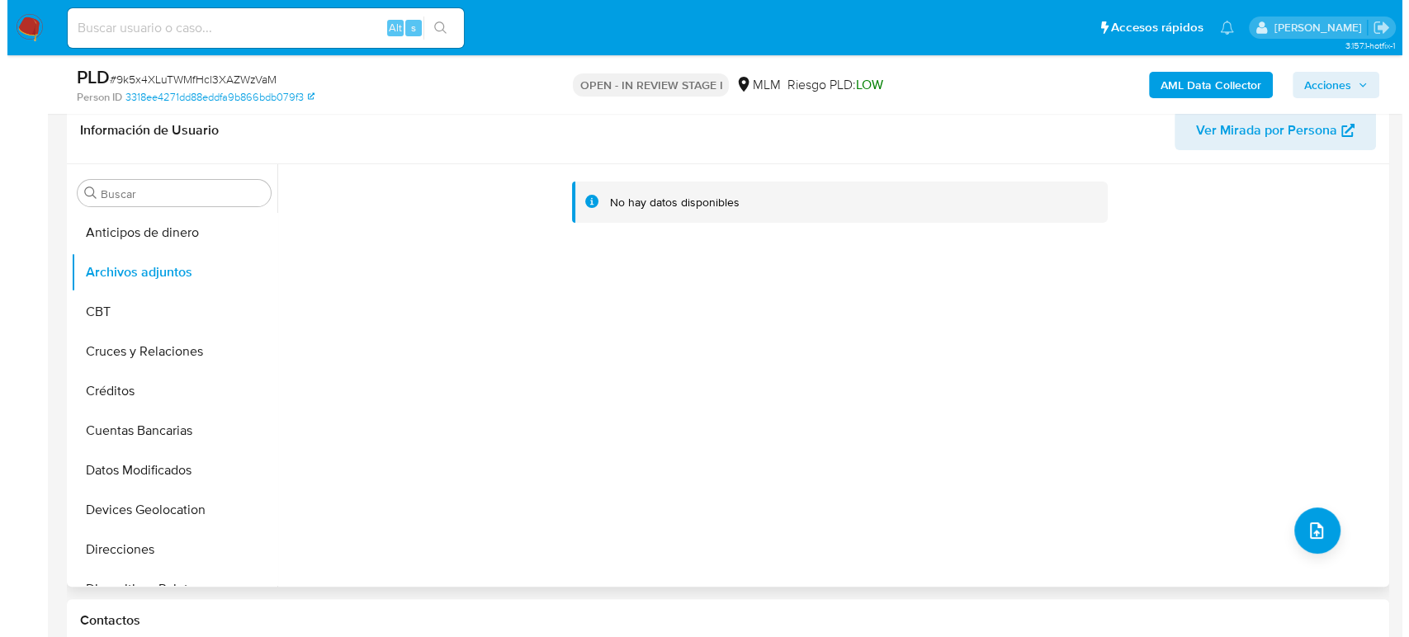
scroll to position [275, 0]
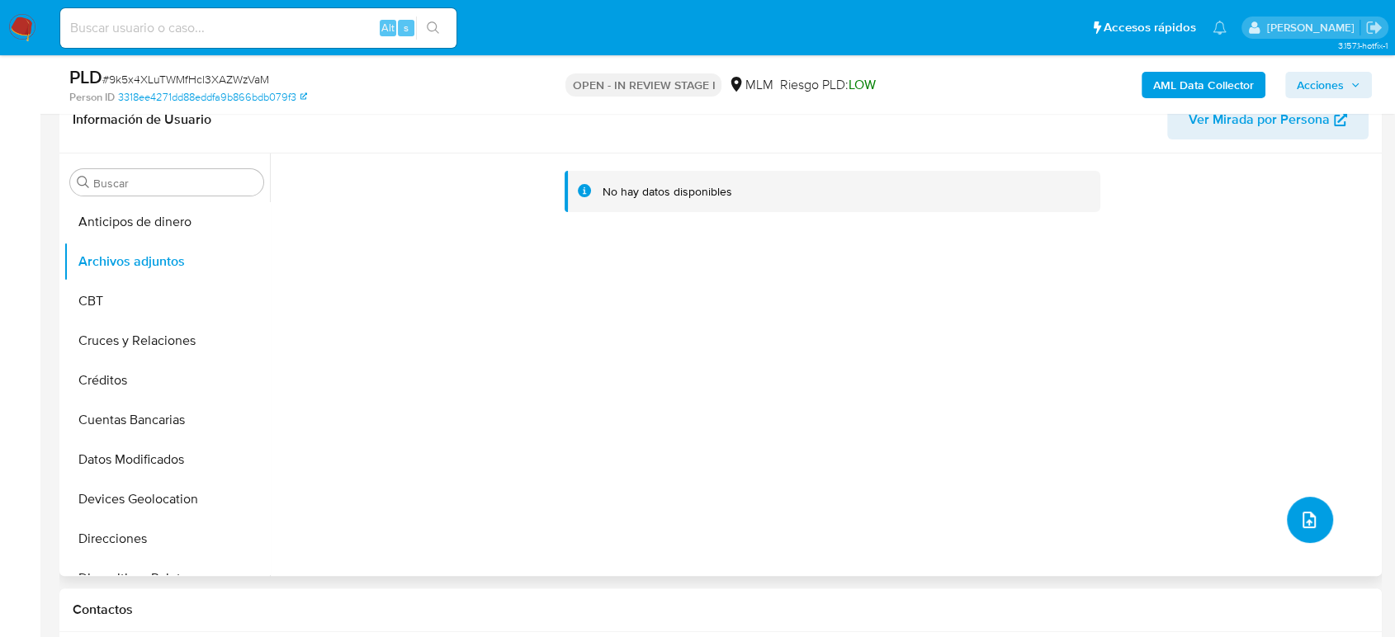
click at [1303, 519] on icon "upload-file" at bounding box center [1309, 520] width 20 height 20
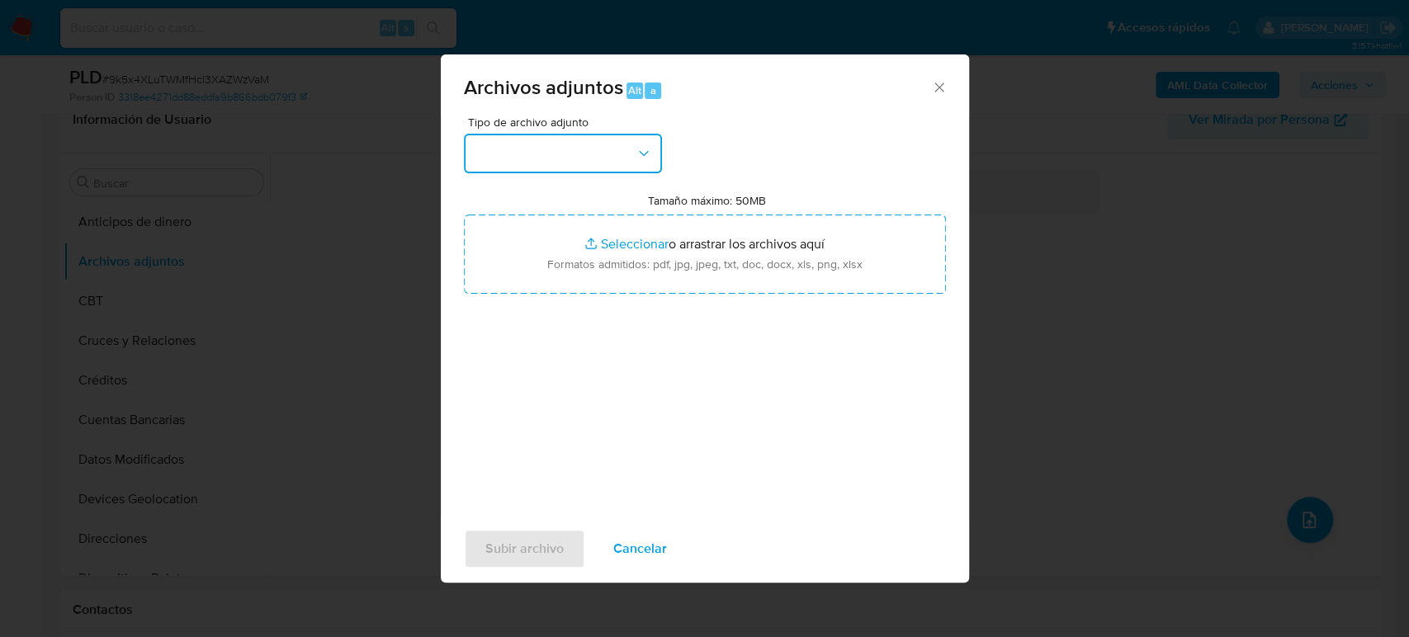
click at [604, 158] on button "button" at bounding box center [563, 154] width 198 height 40
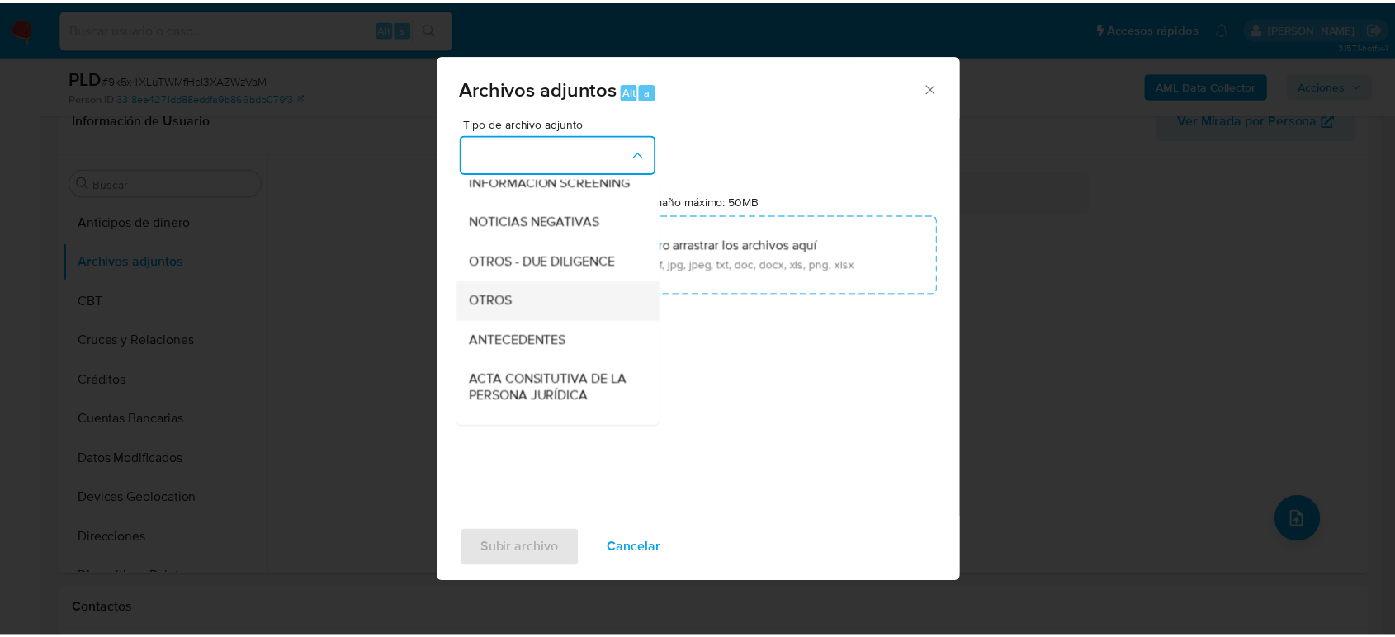
scroll to position [183, 0]
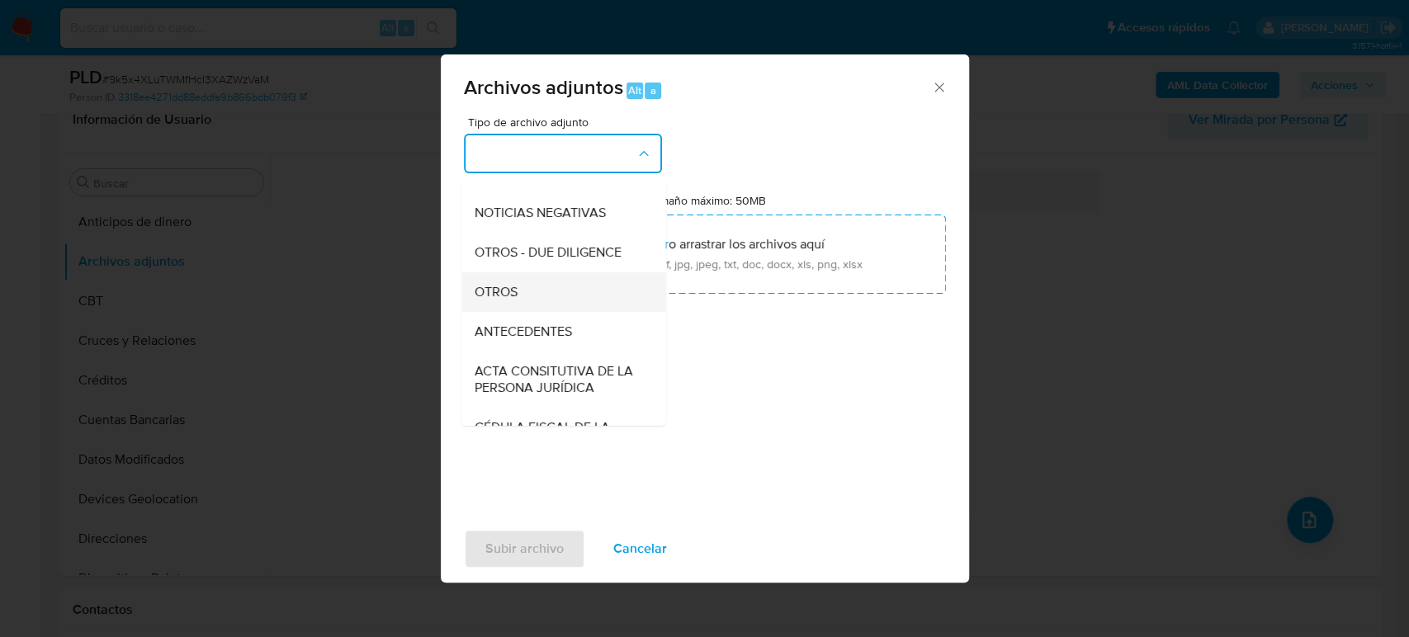
click at [513, 301] on span "OTROS" at bounding box center [495, 292] width 43 height 17
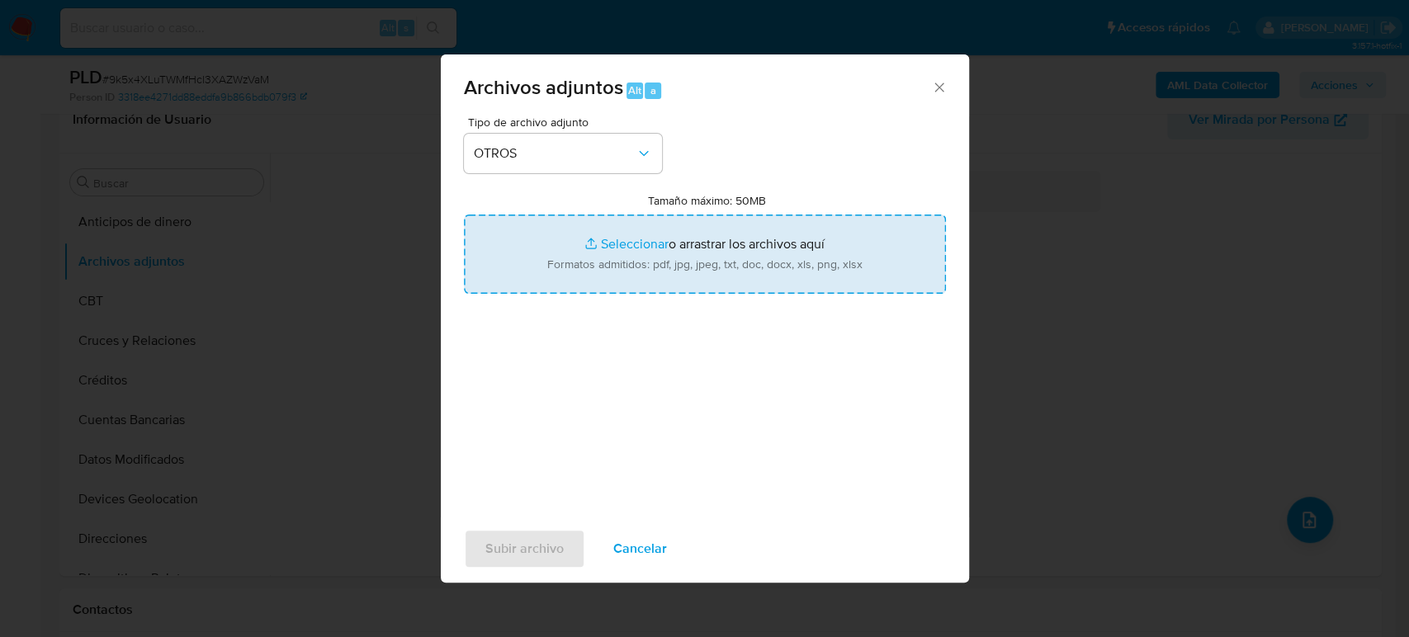
type input "C:\fakepath\169263788_Fredy Cayetano_Agosto2025.pdf"
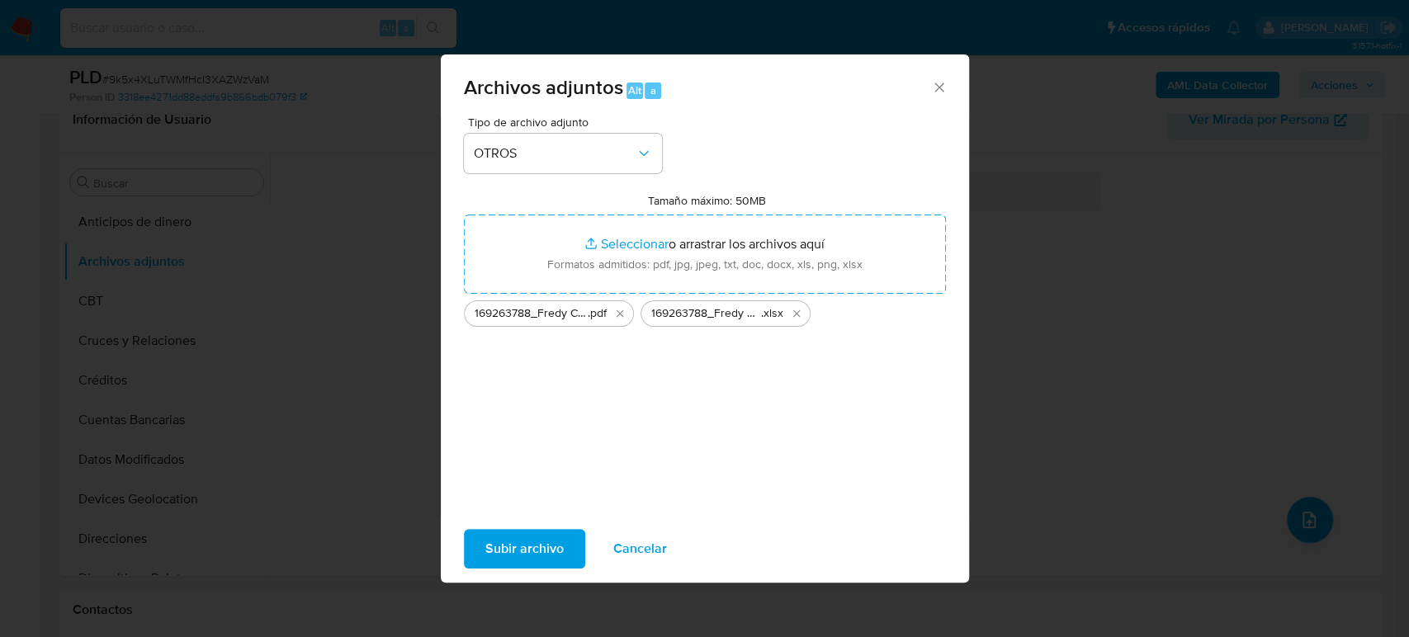
click at [522, 555] on span "Subir archivo" at bounding box center [524, 549] width 78 height 36
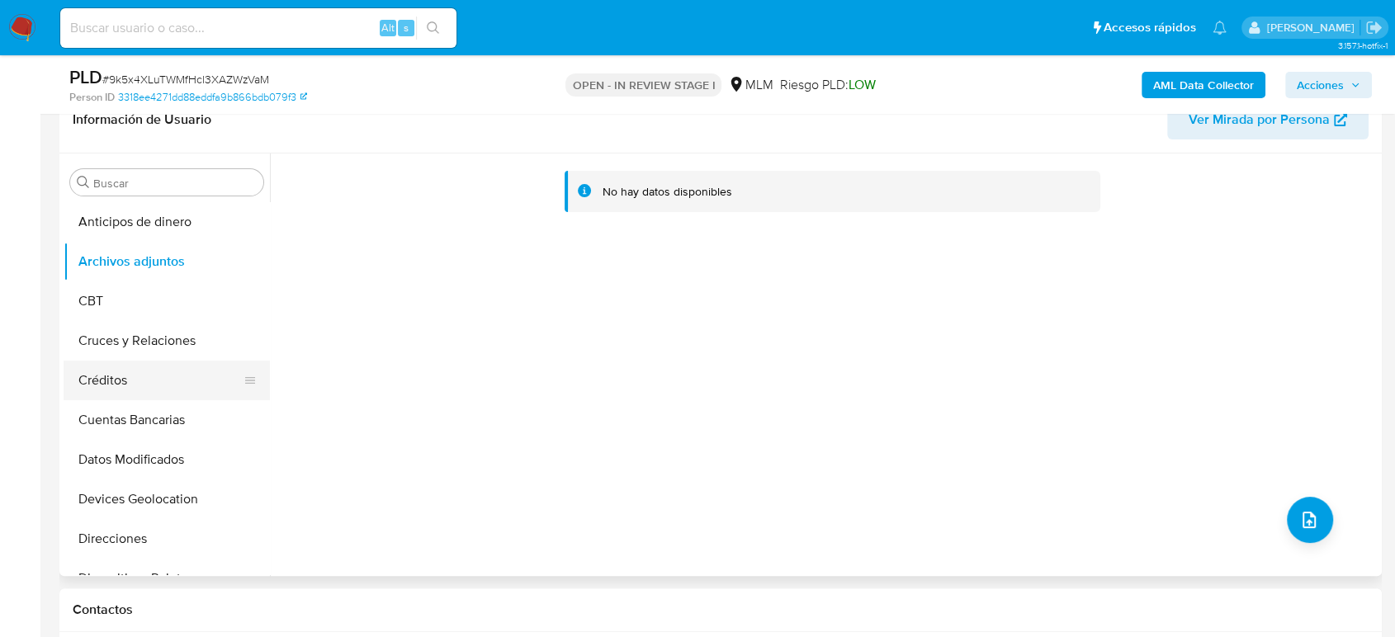
click at [170, 388] on button "Créditos" at bounding box center [160, 381] width 193 height 40
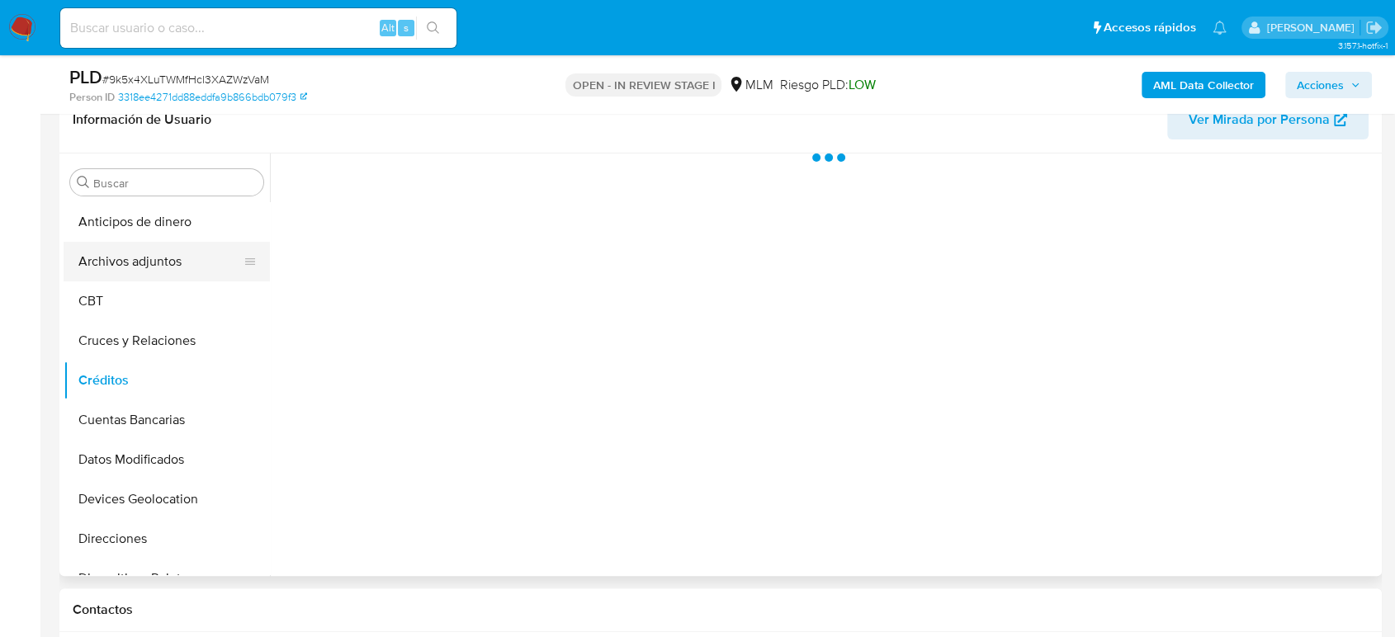
click at [161, 265] on button "Archivos adjuntos" at bounding box center [160, 262] width 193 height 40
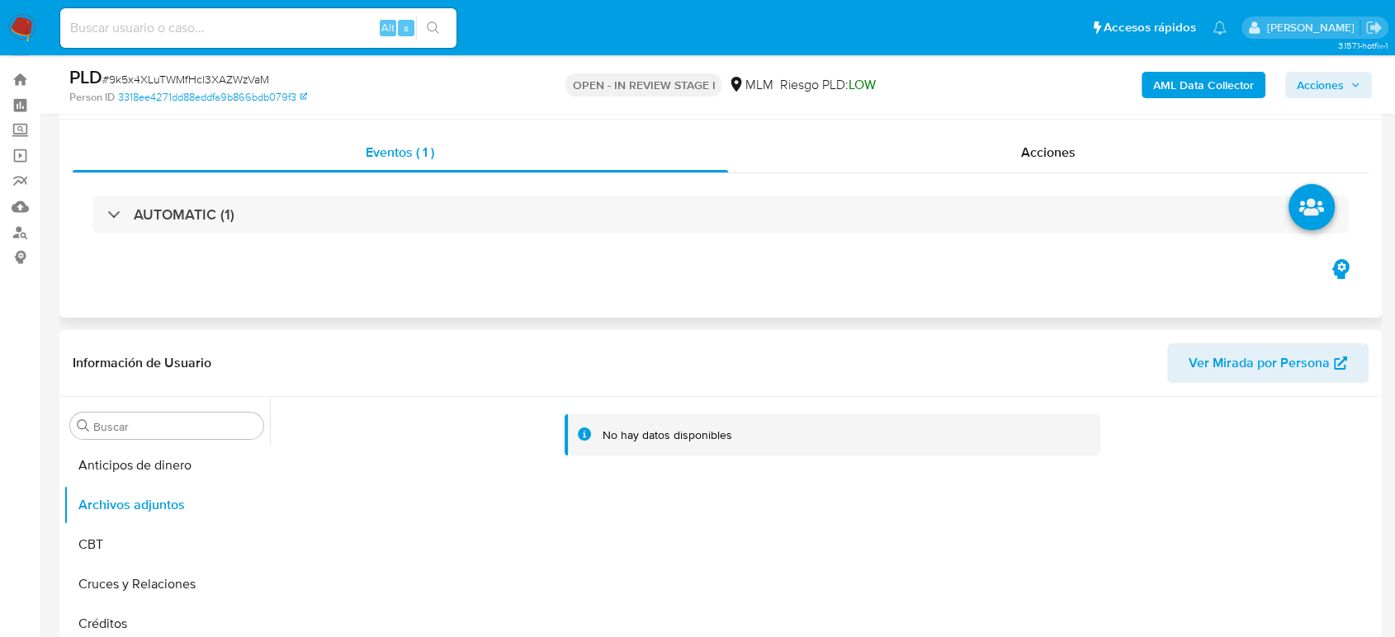
scroll to position [0, 0]
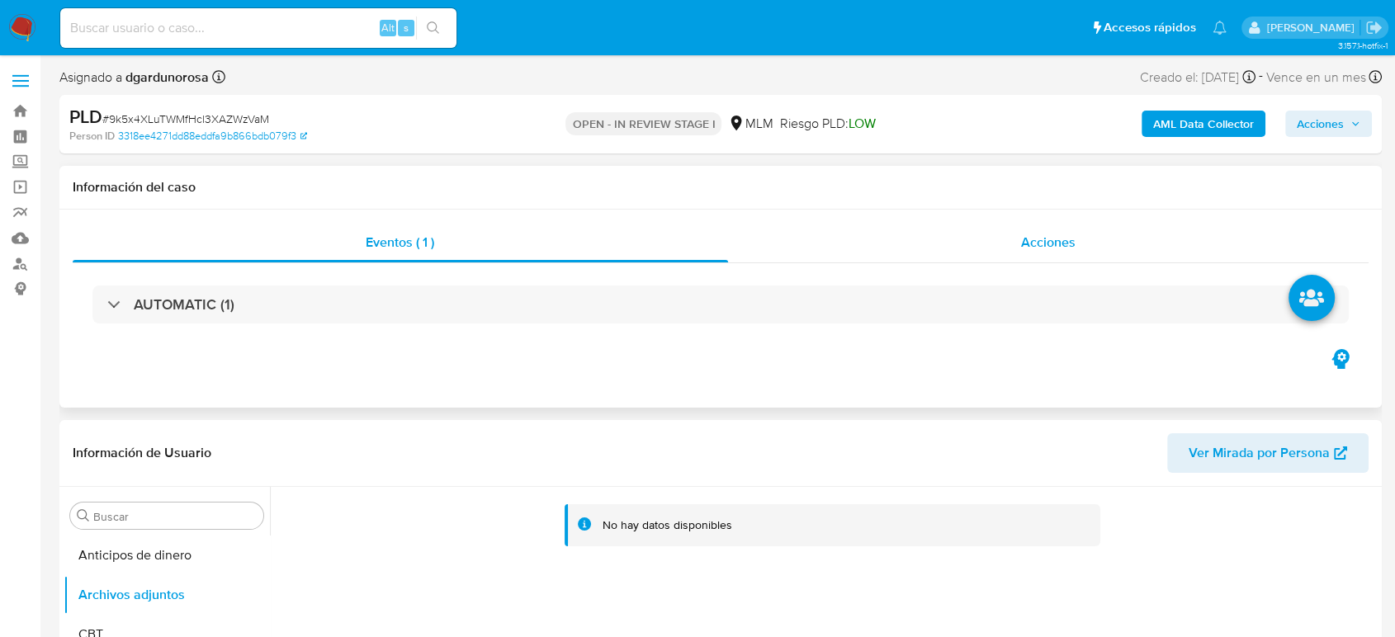
click at [1003, 234] on div "Acciones" at bounding box center [1048, 243] width 641 height 40
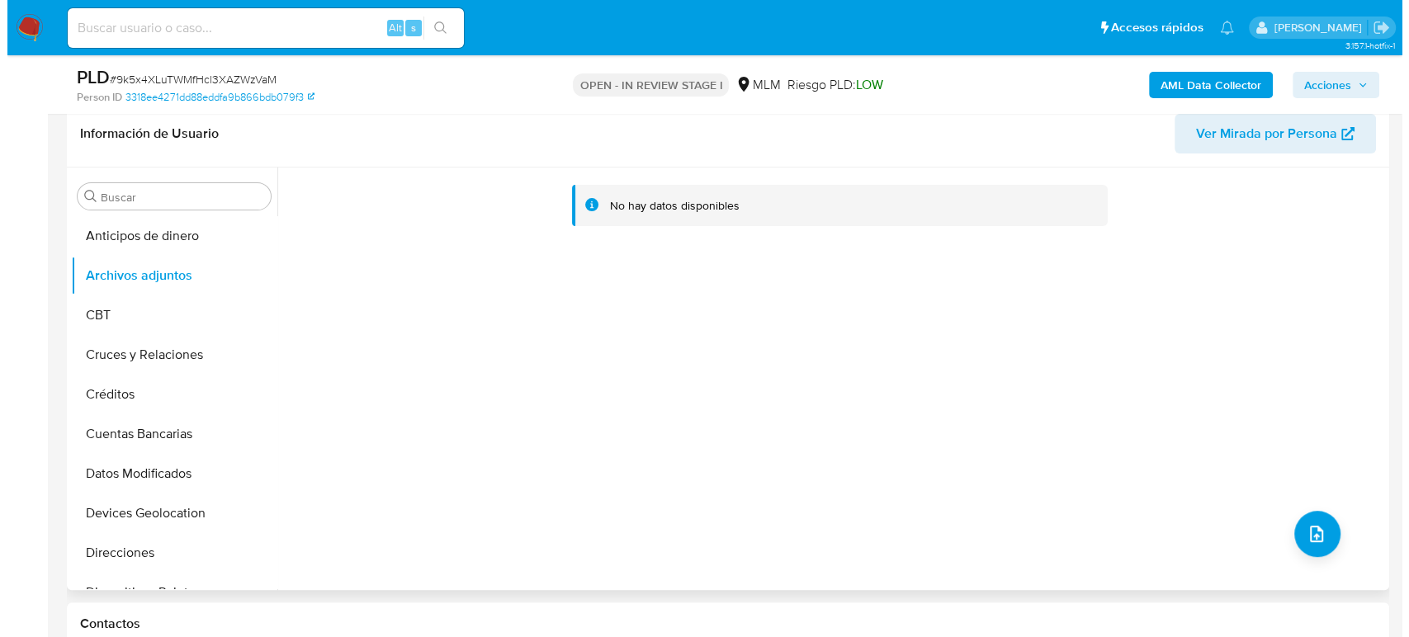
scroll to position [458, 0]
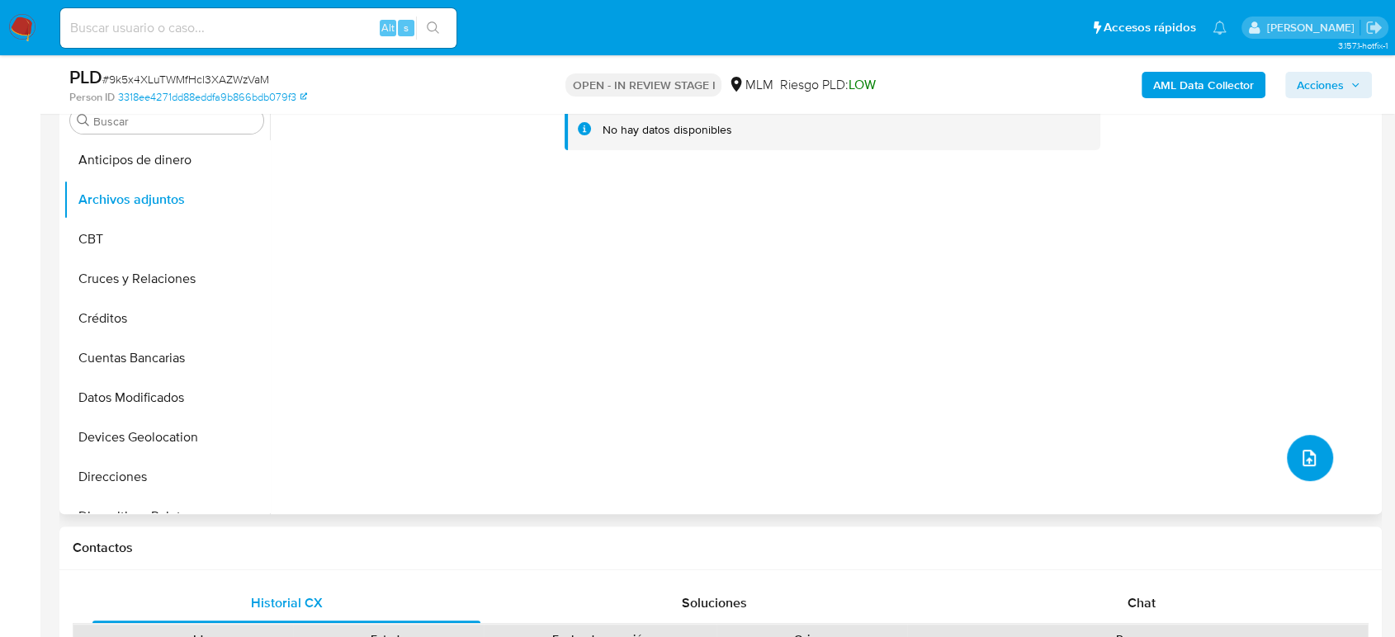
click at [1314, 452] on button "upload-file" at bounding box center [1310, 458] width 46 height 46
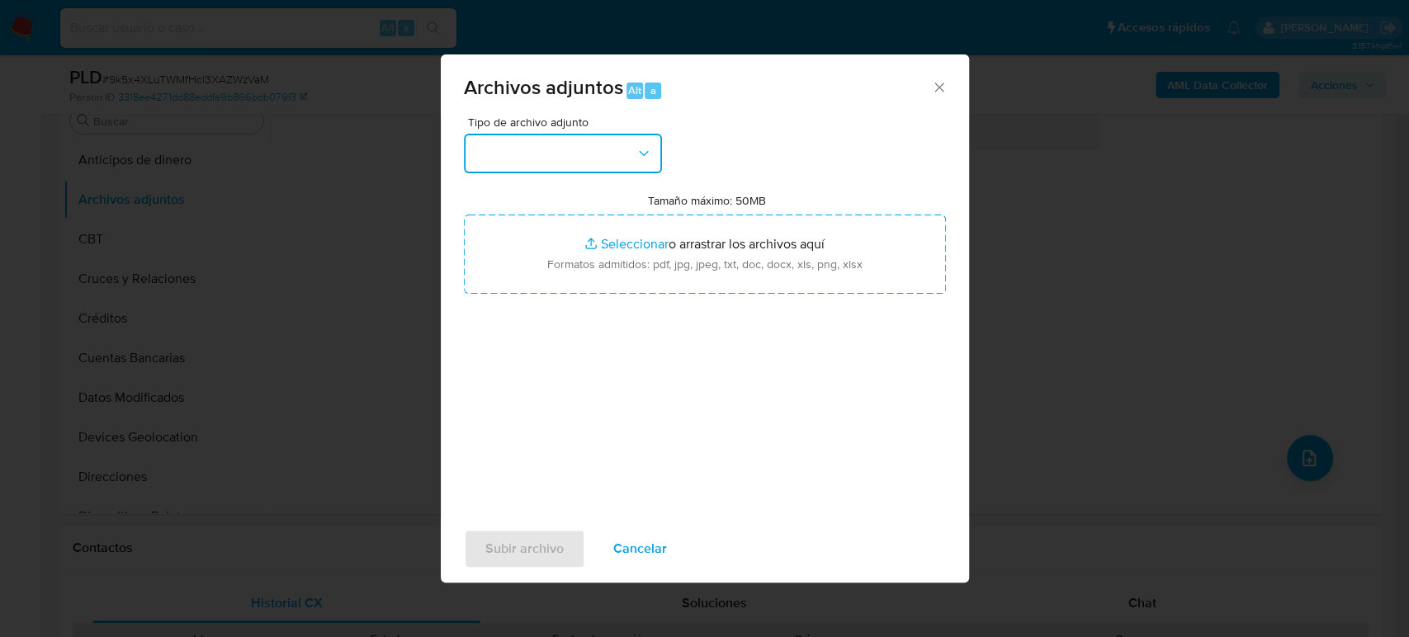
click at [594, 168] on button "button" at bounding box center [563, 154] width 198 height 40
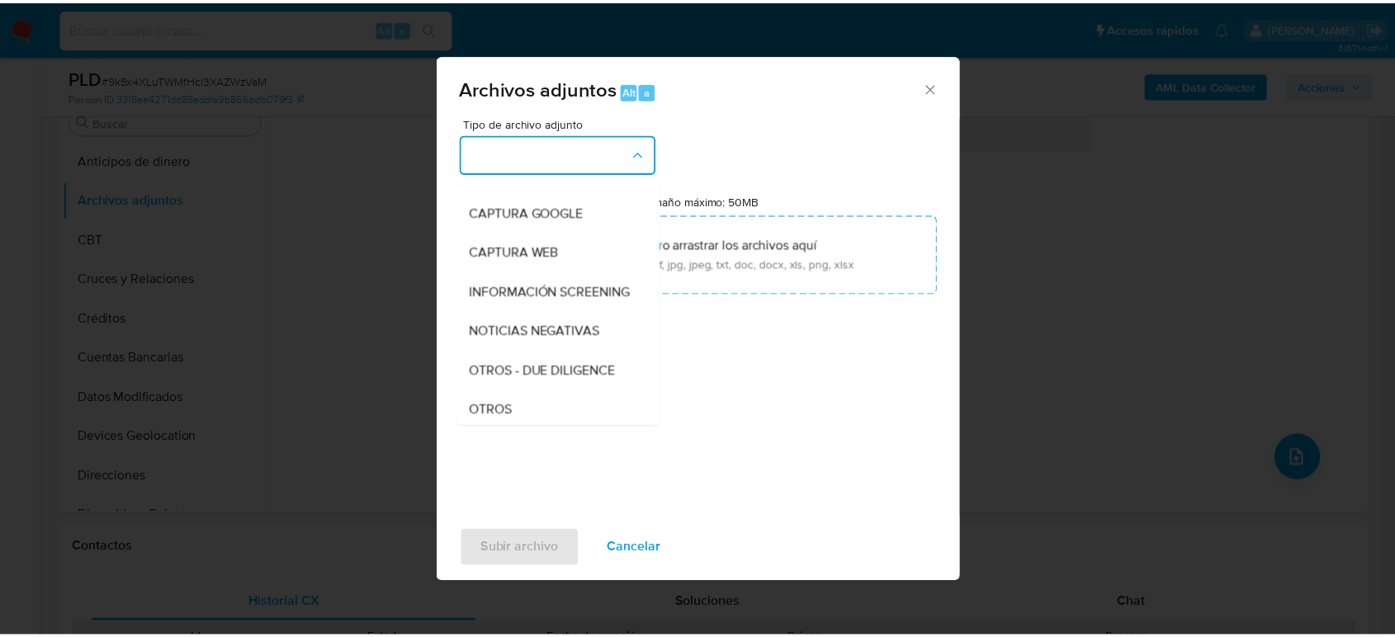
scroll to position [183, 0]
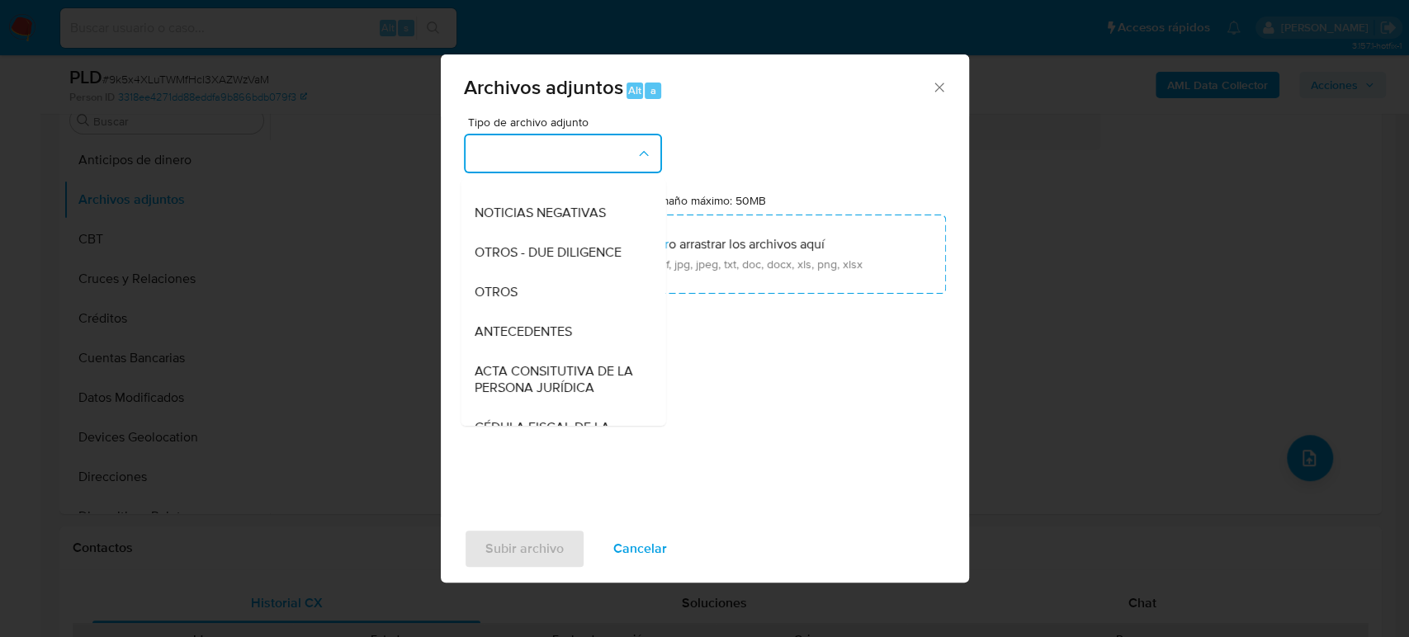
click at [528, 312] on div "OTROS" at bounding box center [558, 292] width 168 height 40
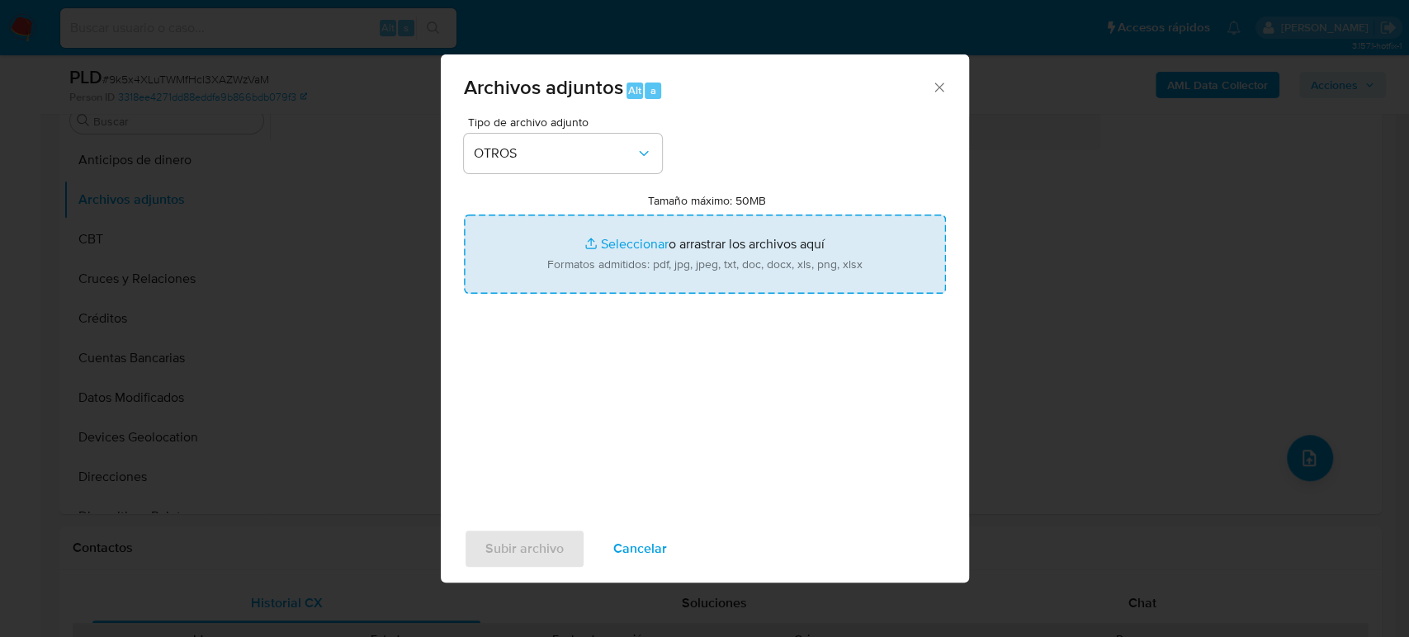
type input "C:\fakepath\169263788_Fredy Cayetano_Agosto2025.pdf"
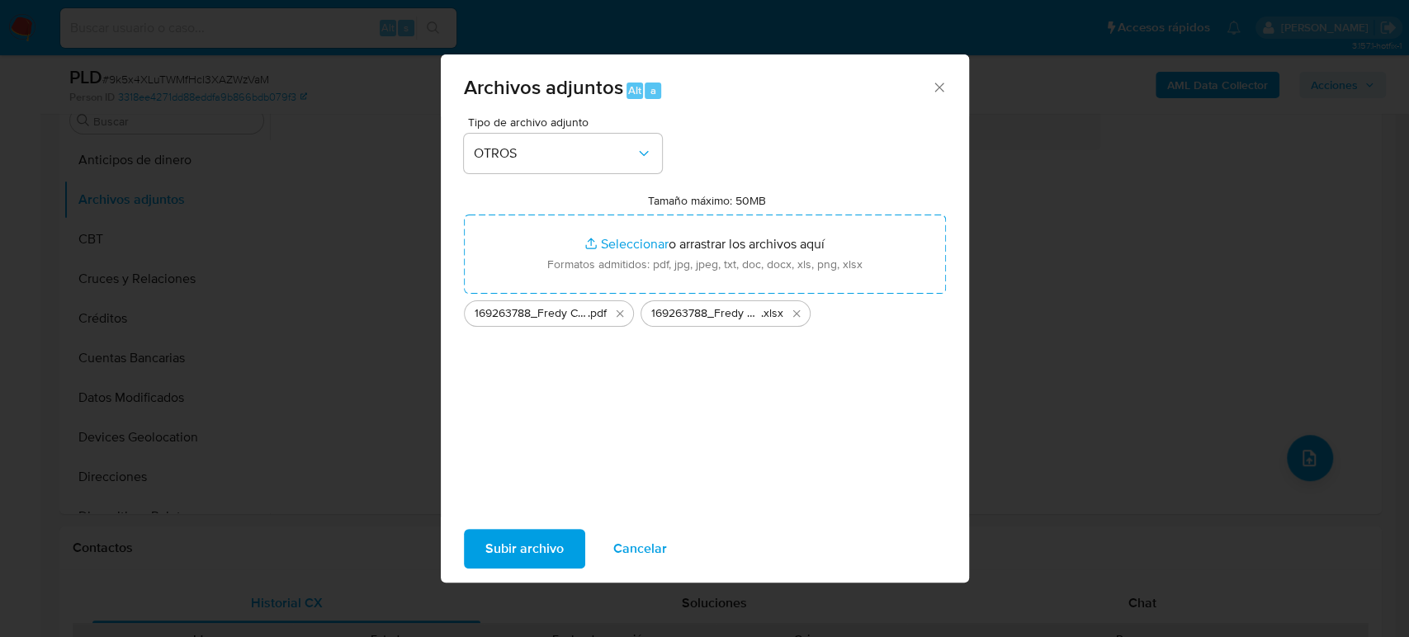
click at [495, 552] on span "Subir archivo" at bounding box center [524, 549] width 78 height 36
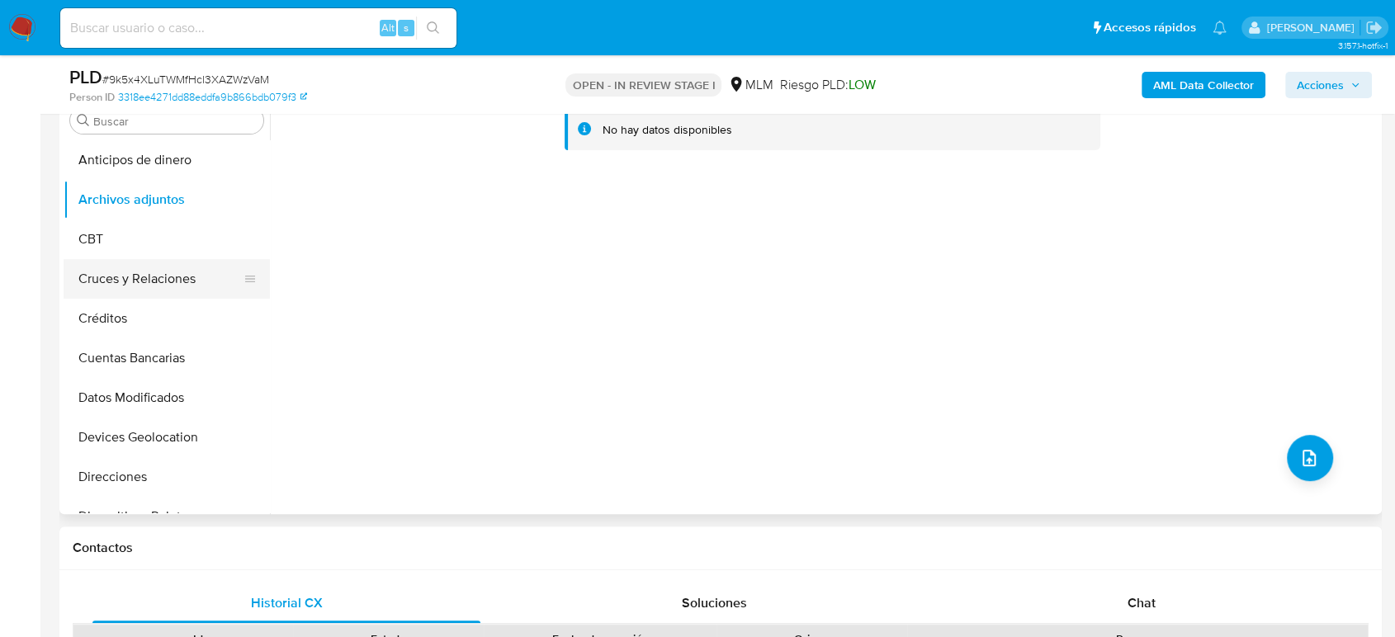
click at [127, 261] on button "Cruces y Relaciones" at bounding box center [160, 279] width 193 height 40
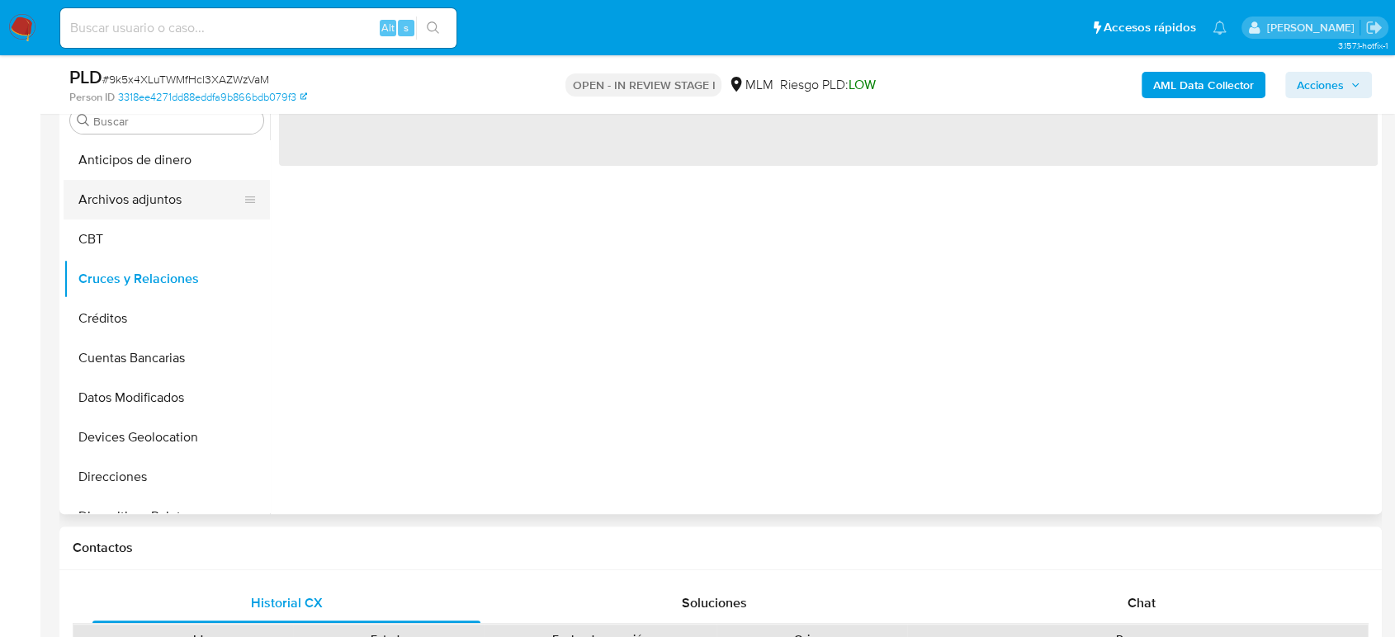
click at [118, 210] on button "Archivos adjuntos" at bounding box center [160, 200] width 193 height 40
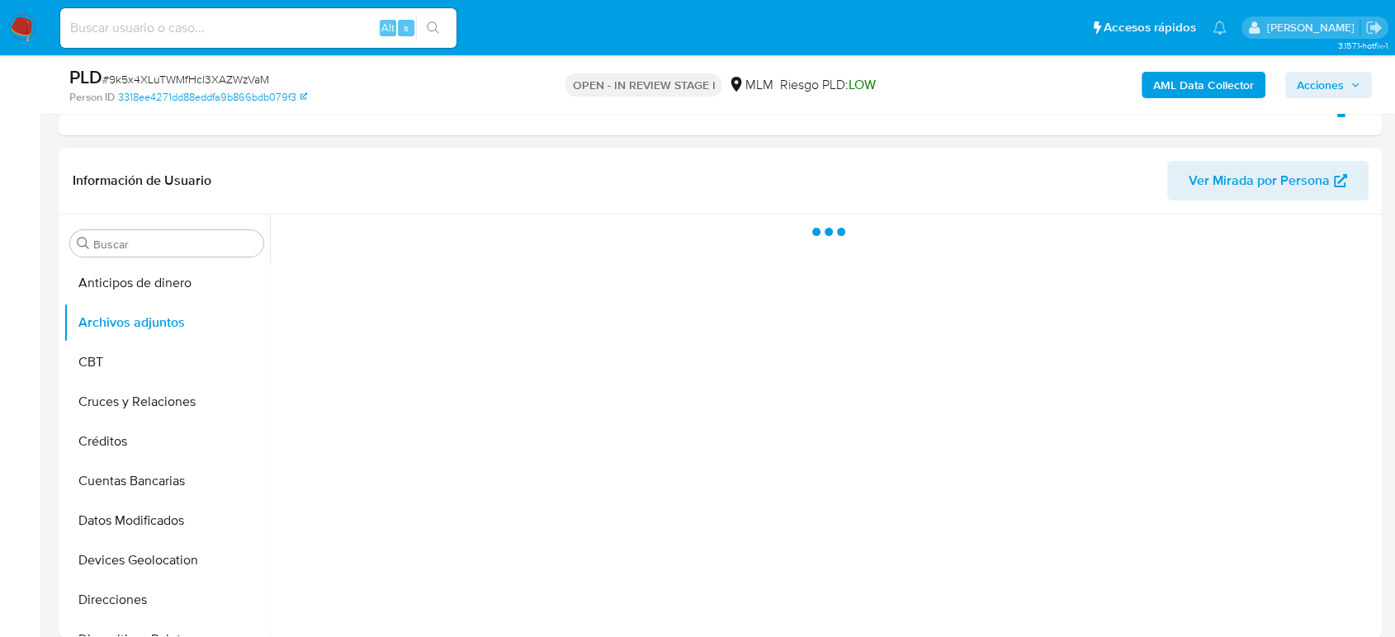
scroll to position [367, 0]
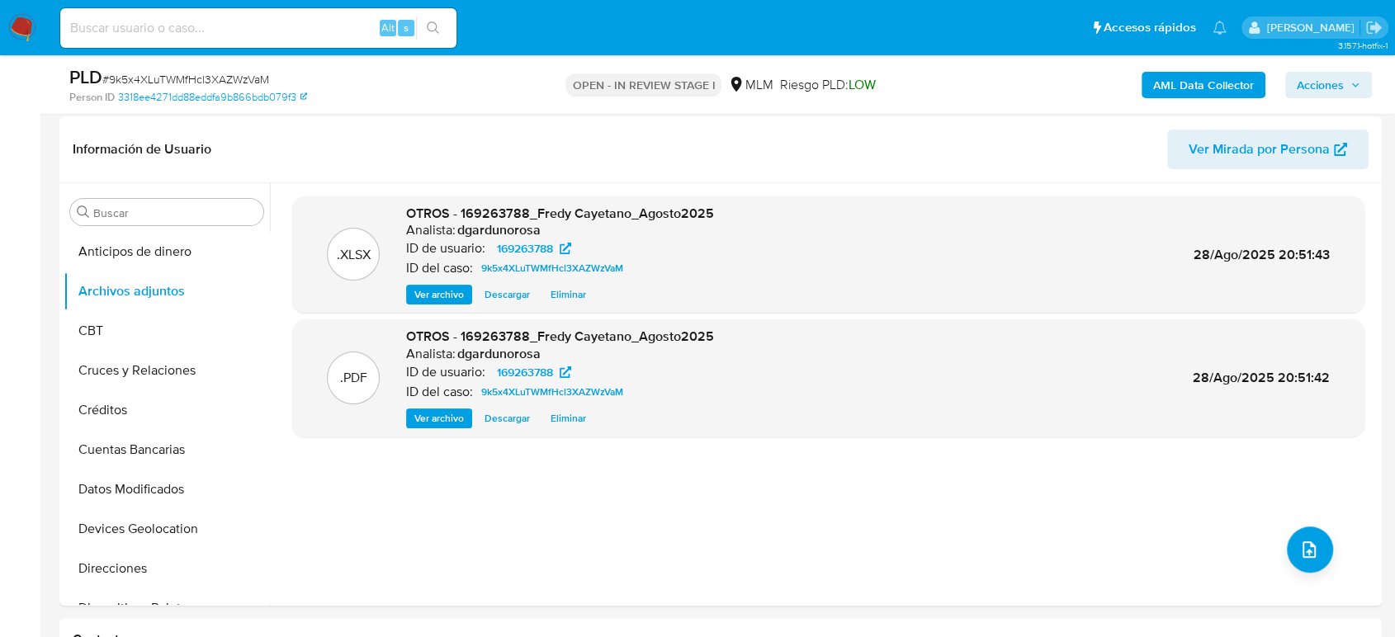
click at [1342, 87] on span "Acciones" at bounding box center [1320, 85] width 47 height 26
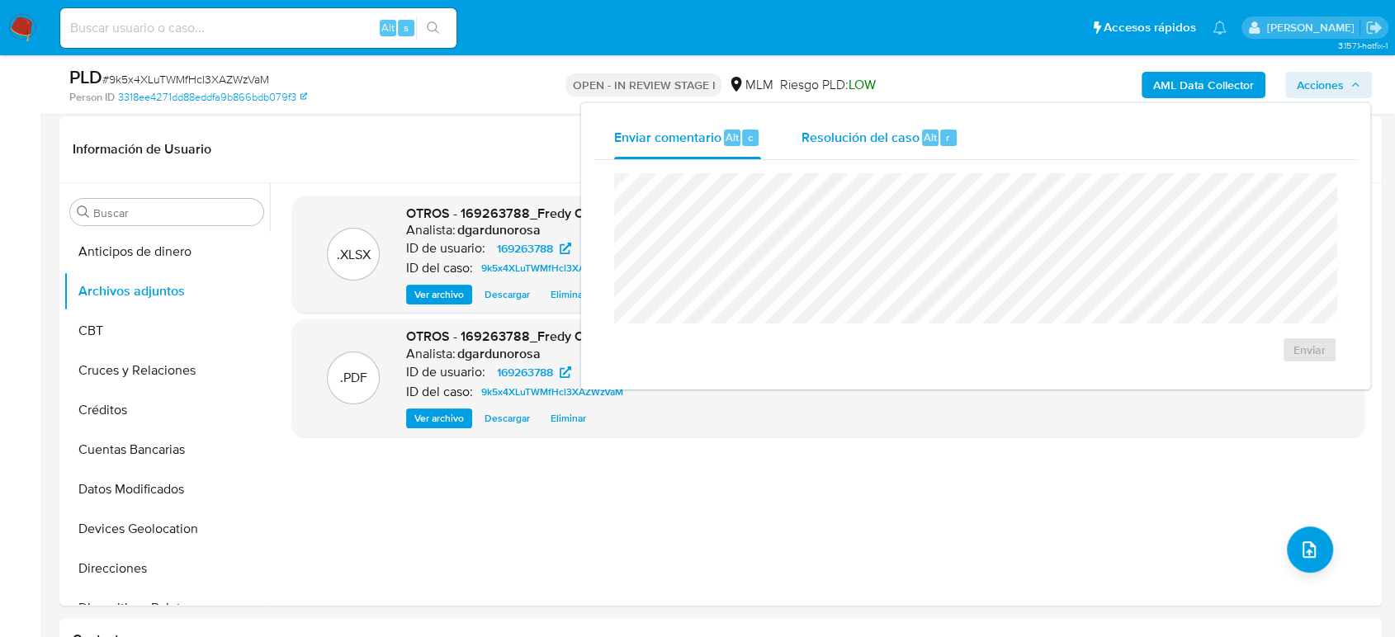
click at [862, 131] on span "Resolución del caso" at bounding box center [860, 136] width 118 height 19
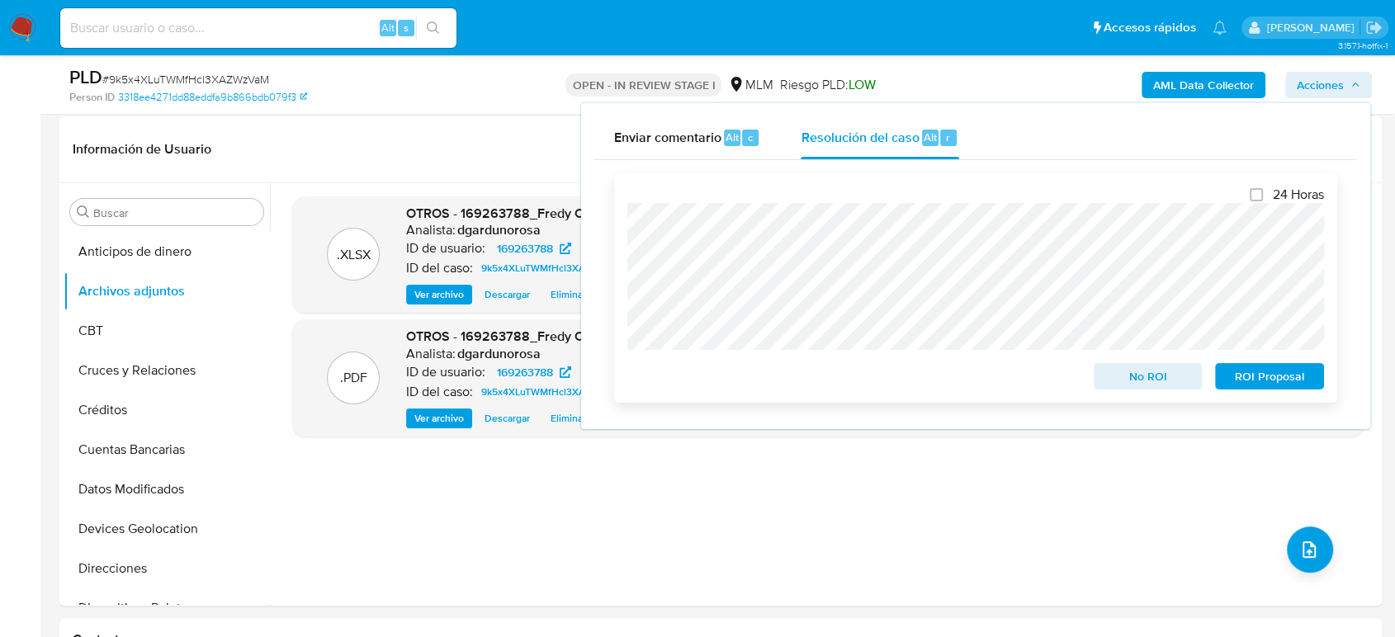
click at [1155, 372] on span "No ROI" at bounding box center [1148, 376] width 86 height 23
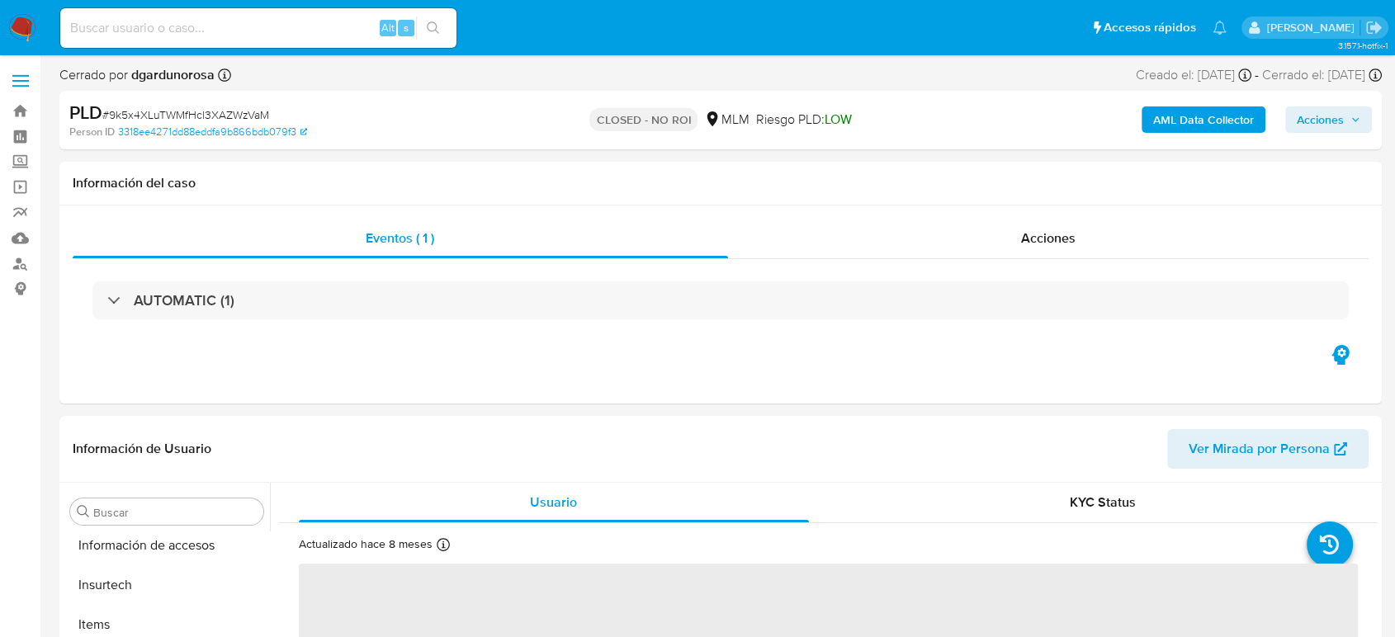
scroll to position [698, 0]
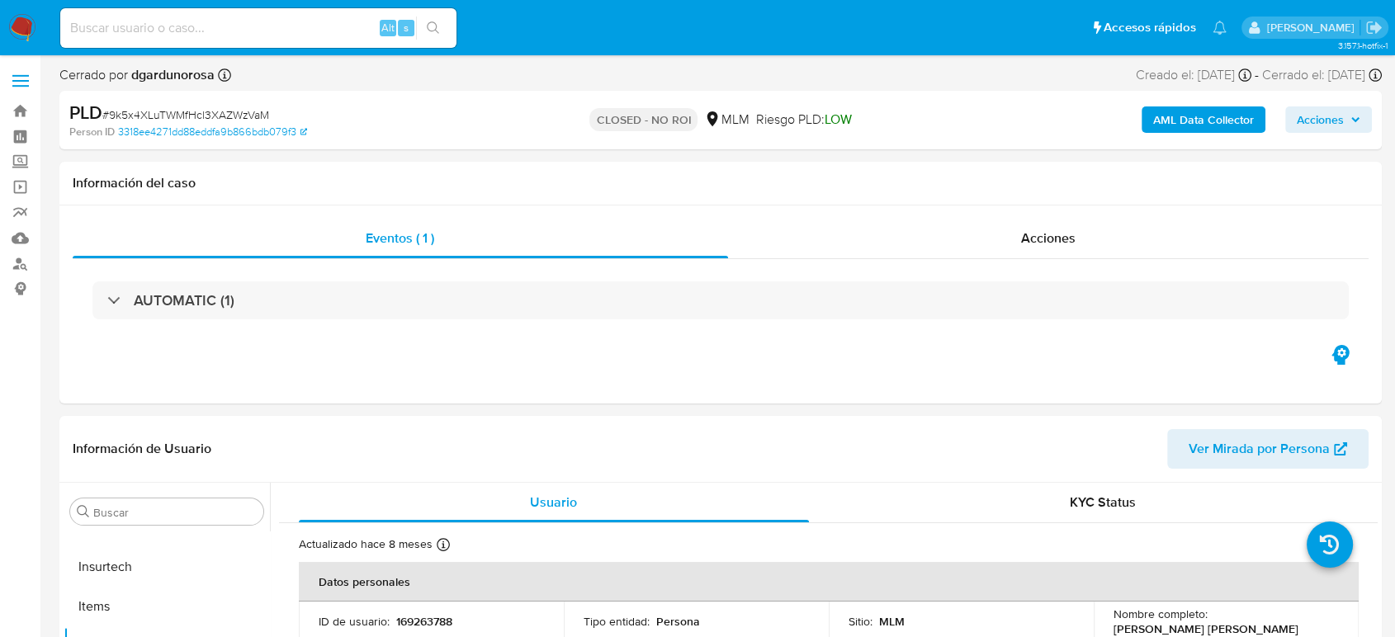
select select "10"
